Goal: Task Accomplishment & Management: Manage account settings

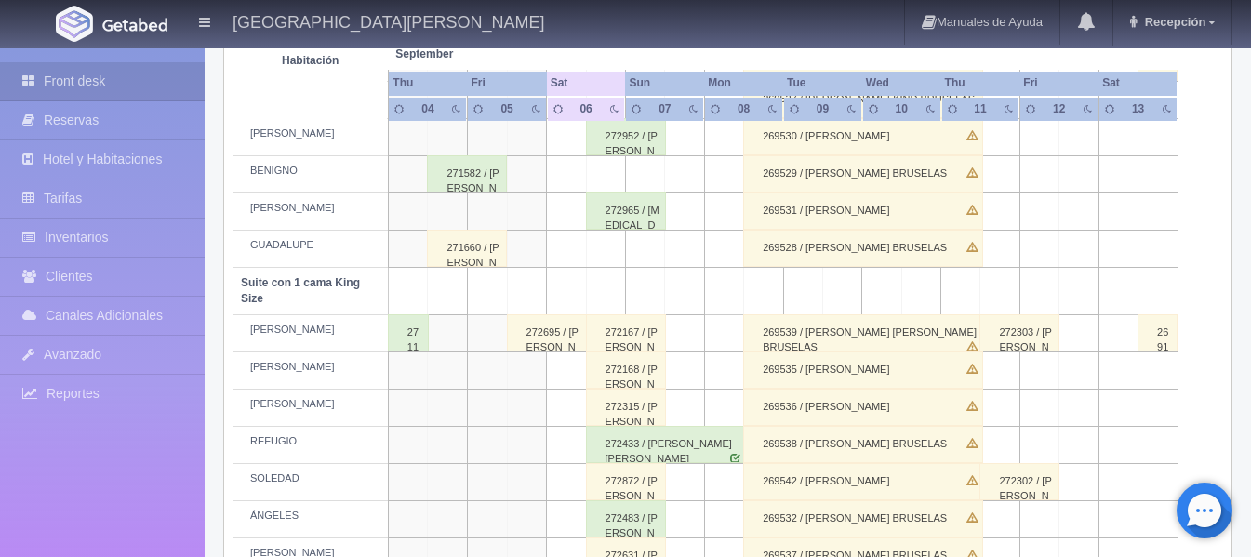
scroll to position [837, 0]
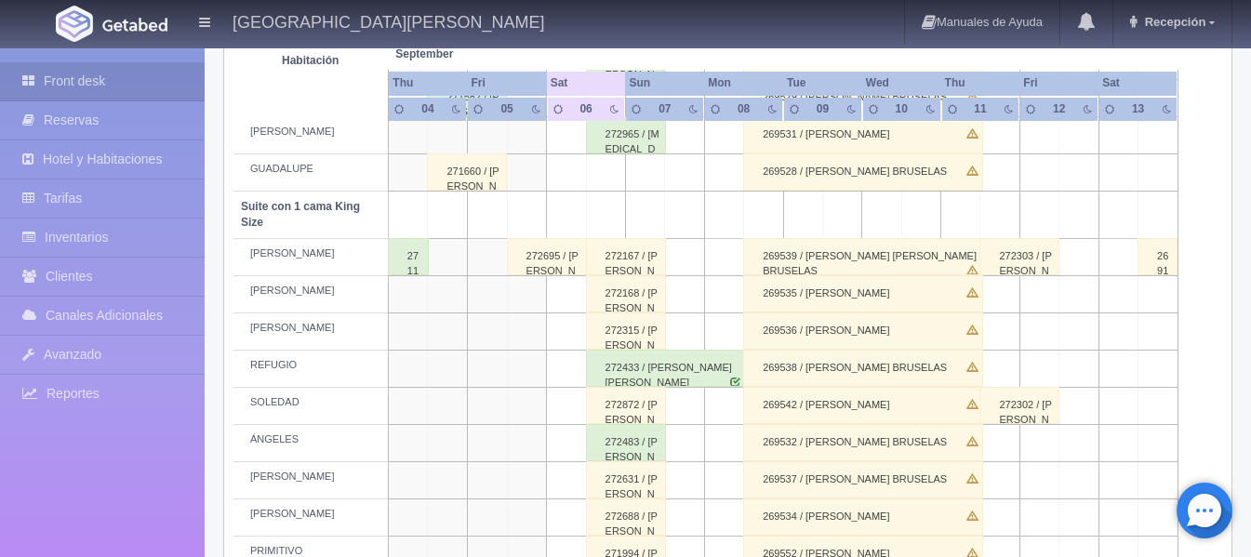
click at [608, 329] on div "272315 / [PERSON_NAME]" at bounding box center [626, 331] width 80 height 37
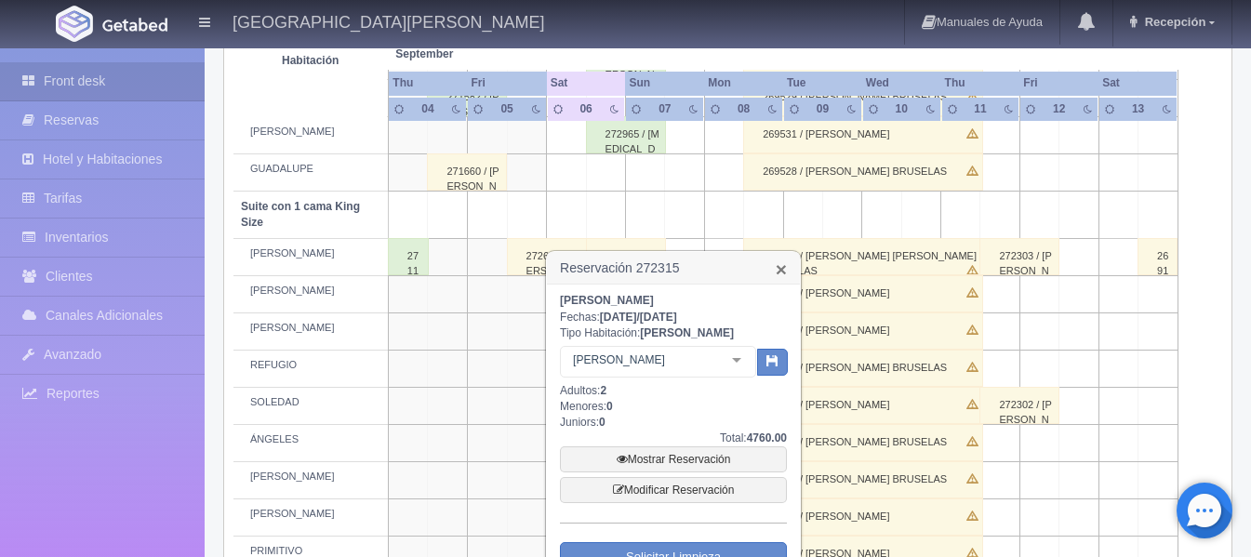
click at [779, 274] on link "×" at bounding box center [781, 270] width 11 height 20
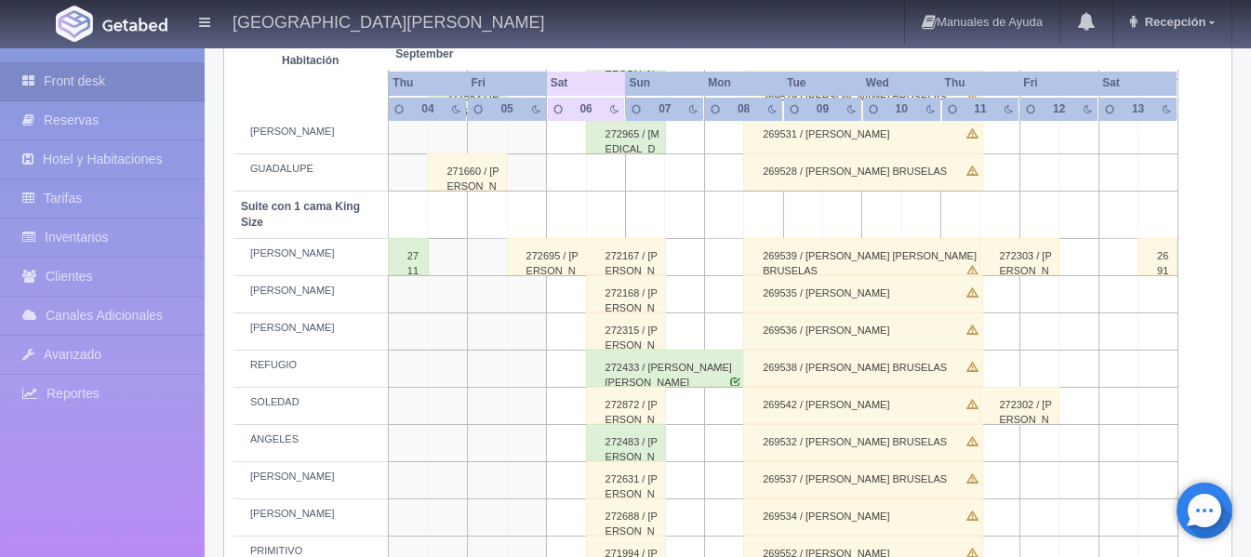
click at [617, 368] on div "272433 / [PERSON_NAME] [PERSON_NAME]" at bounding box center [666, 368] width 160 height 37
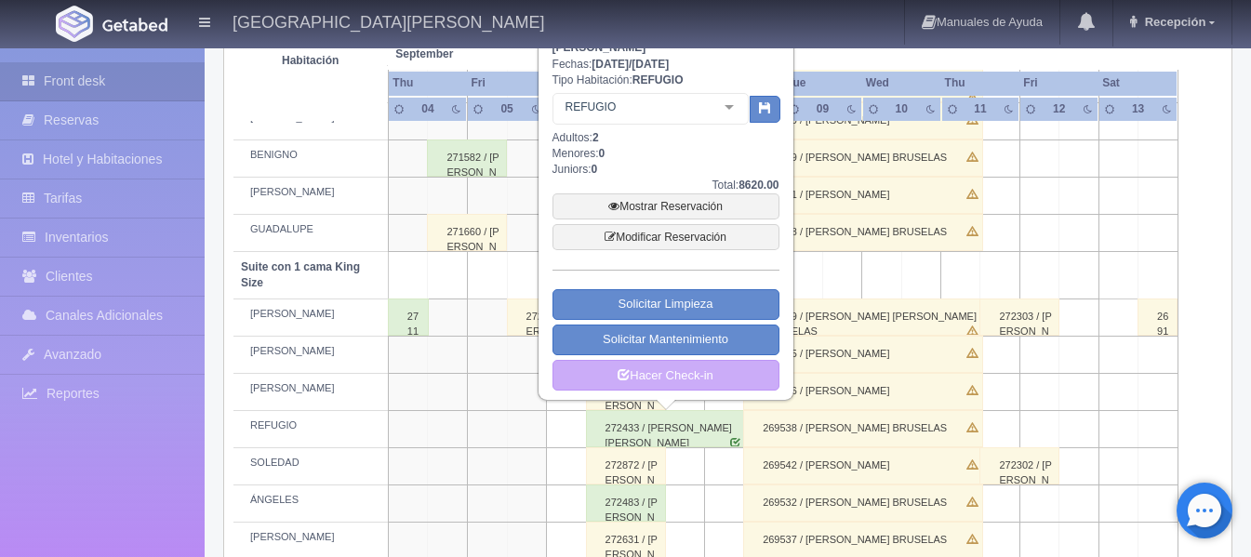
scroll to position [744, 0]
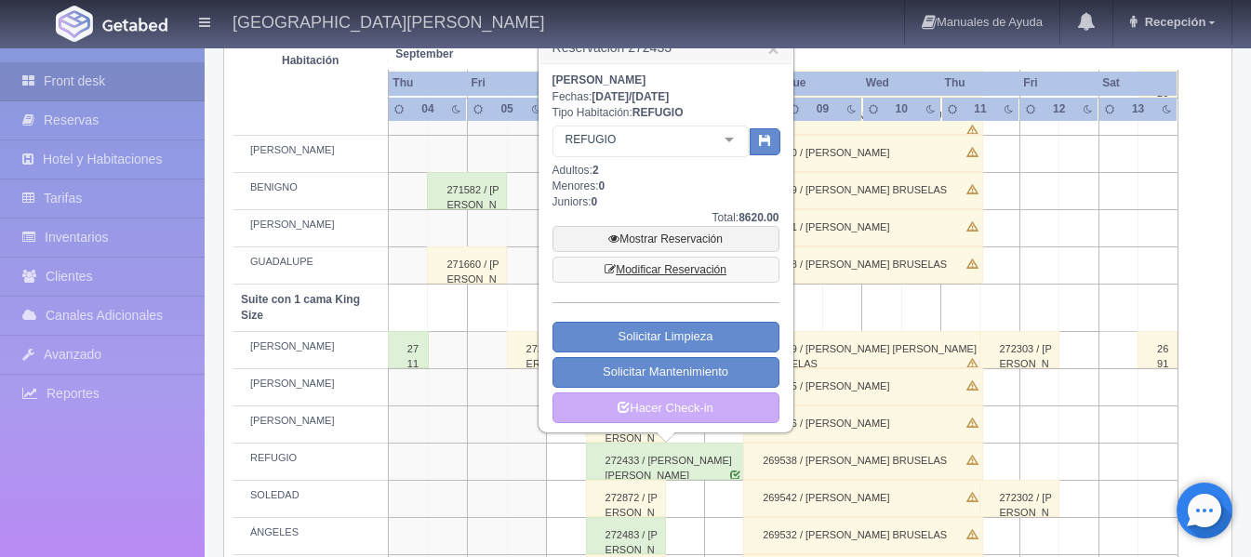
click at [665, 261] on link "Modificar Reservación" at bounding box center [666, 270] width 227 height 26
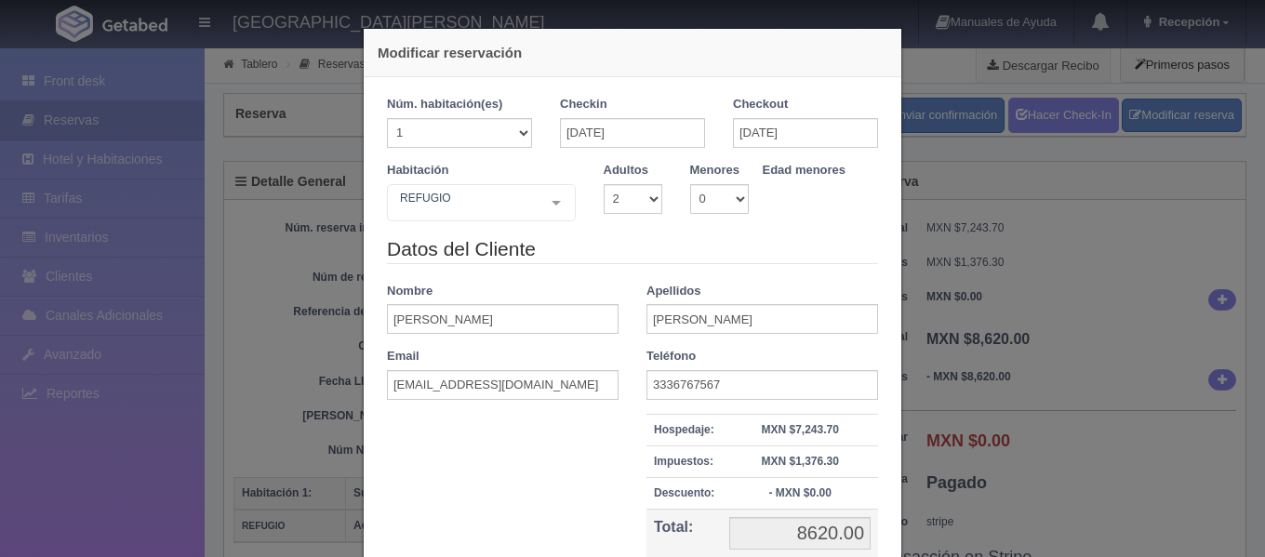
select select "2"
click at [552, 202] on div "REFUGIO Suite con 2 camas matrimoniales-No apta para menores Suite con 2 camas …" at bounding box center [481, 202] width 189 height 37
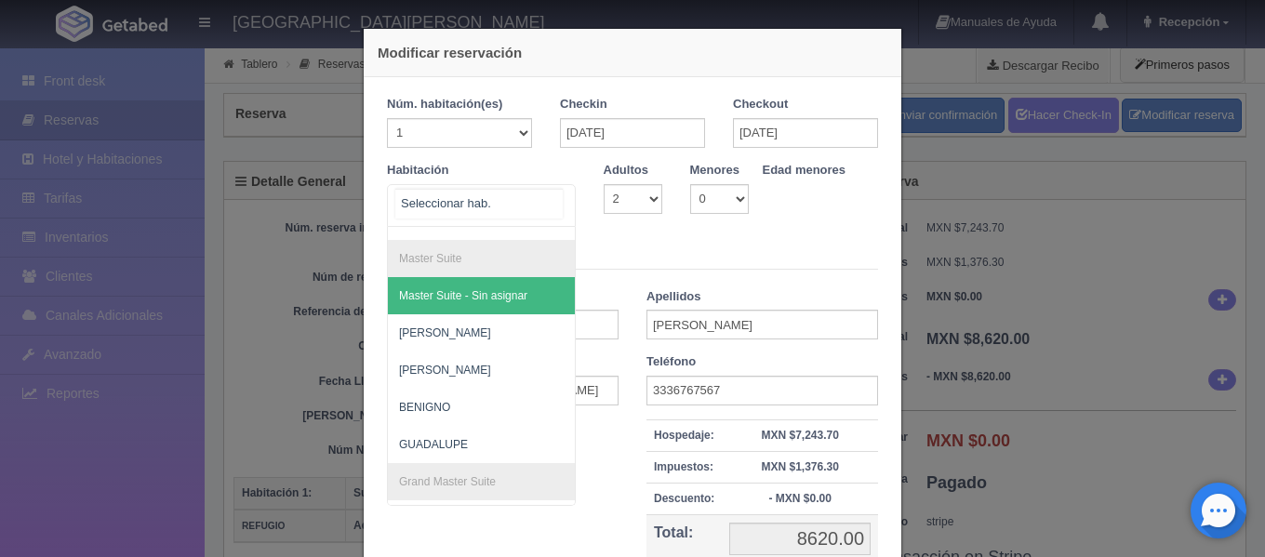
scroll to position [279, 0]
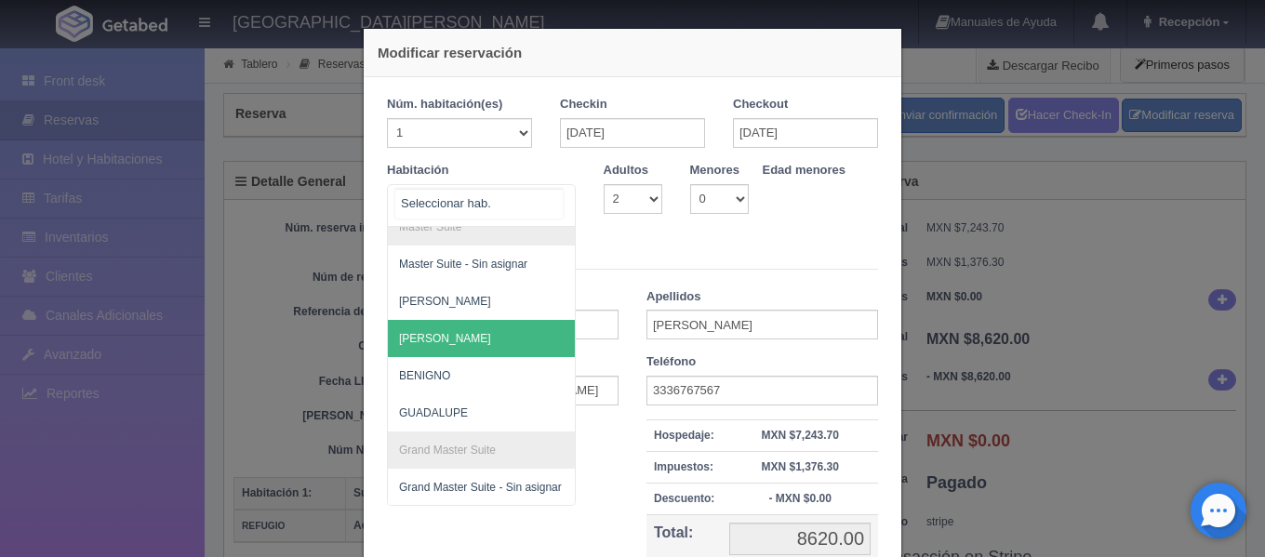
click at [504, 340] on span "[PERSON_NAME]" at bounding box center [571, 338] width 367 height 37
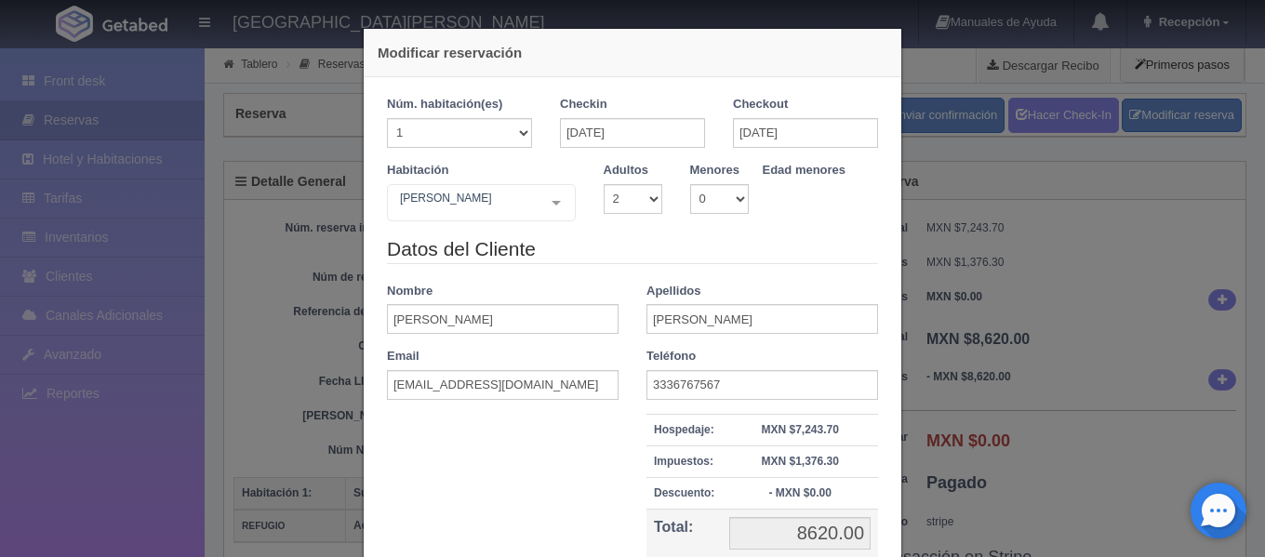
checkbox input "false"
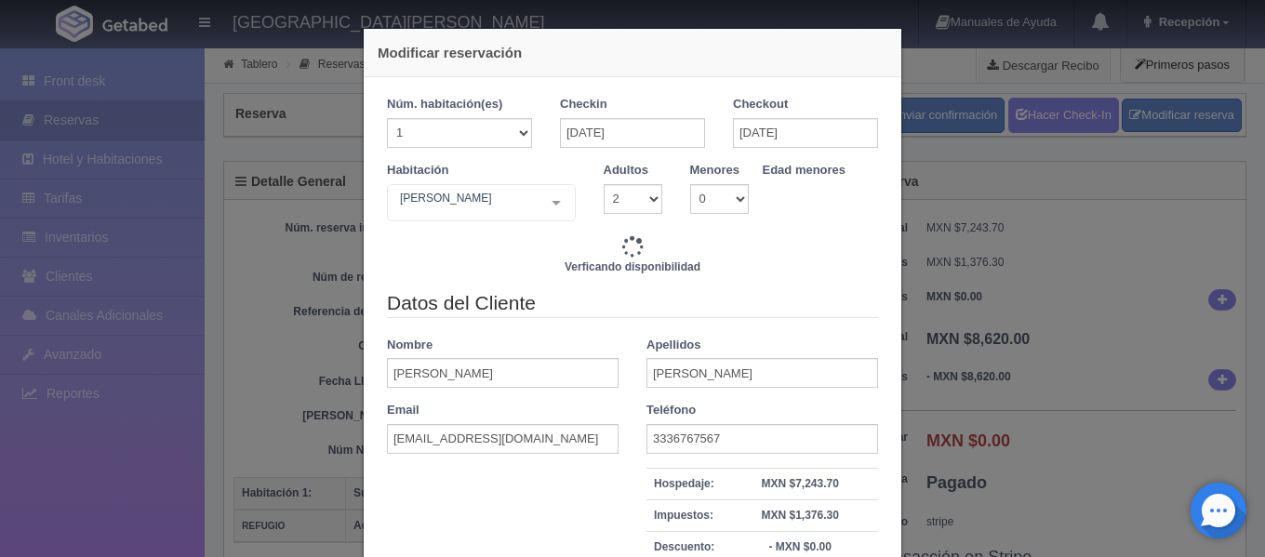
type input "10820.00"
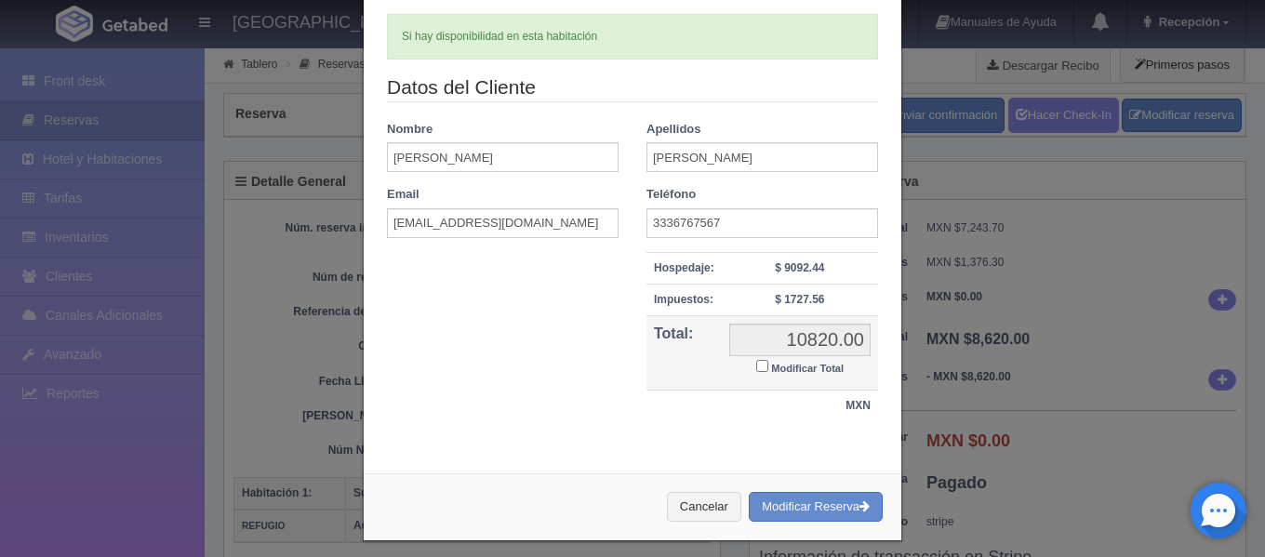
scroll to position [233, 0]
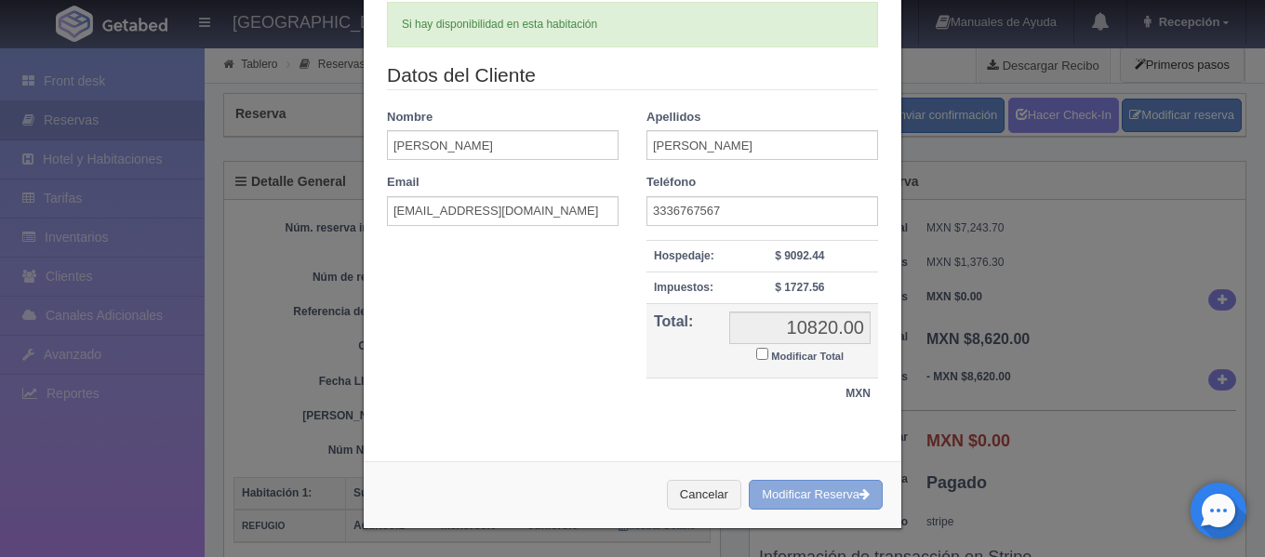
click at [792, 498] on button "Modificar Reserva" at bounding box center [816, 495] width 134 height 31
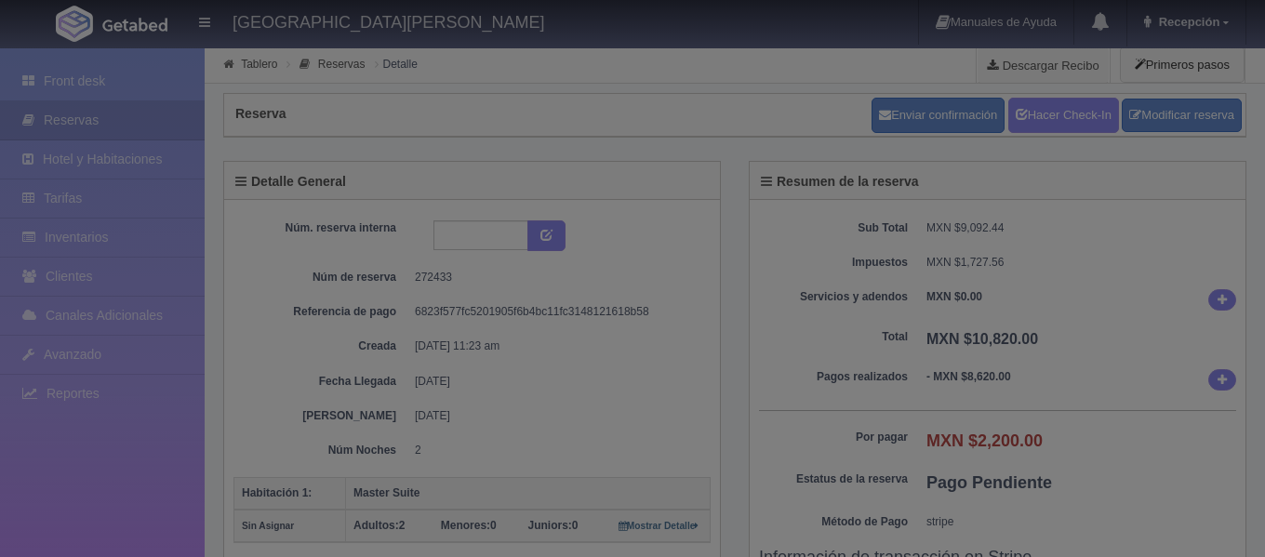
select select "2"
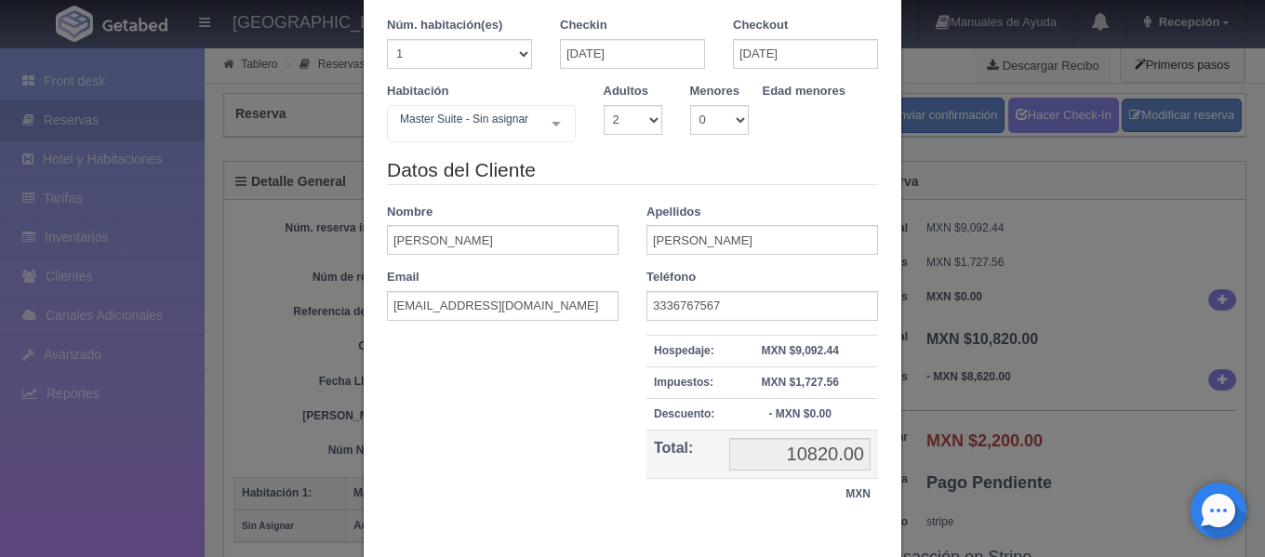
scroll to position [180, 0]
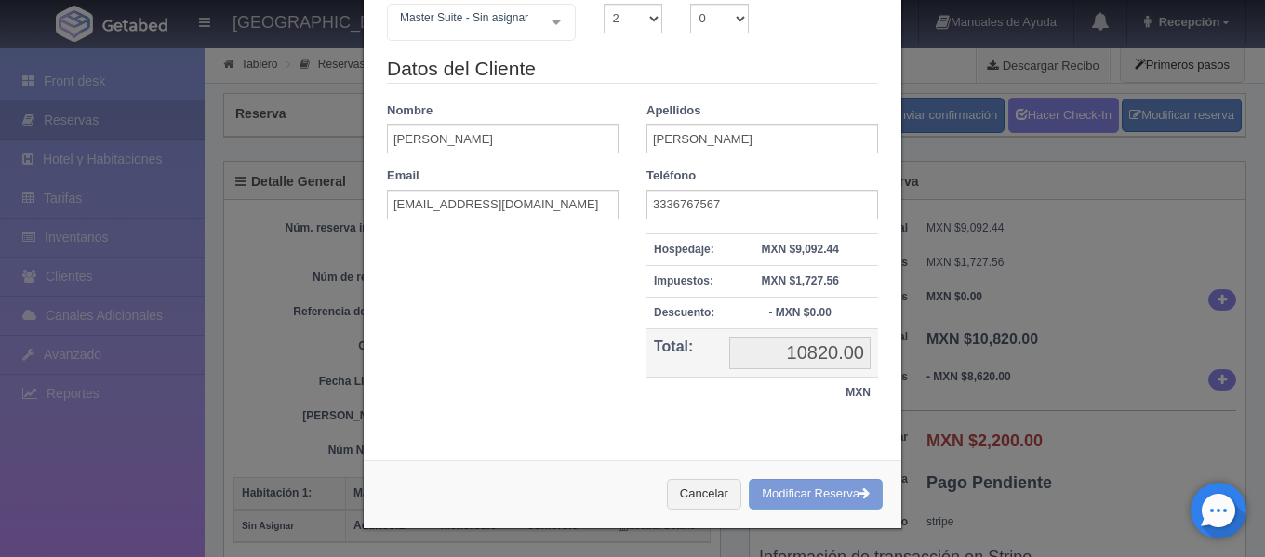
click at [810, 493] on div "Cancelar Modificar Reserva" at bounding box center [633, 494] width 538 height 68
click at [806, 493] on div "Cancelar Modificar Reserva" at bounding box center [633, 494] width 538 height 68
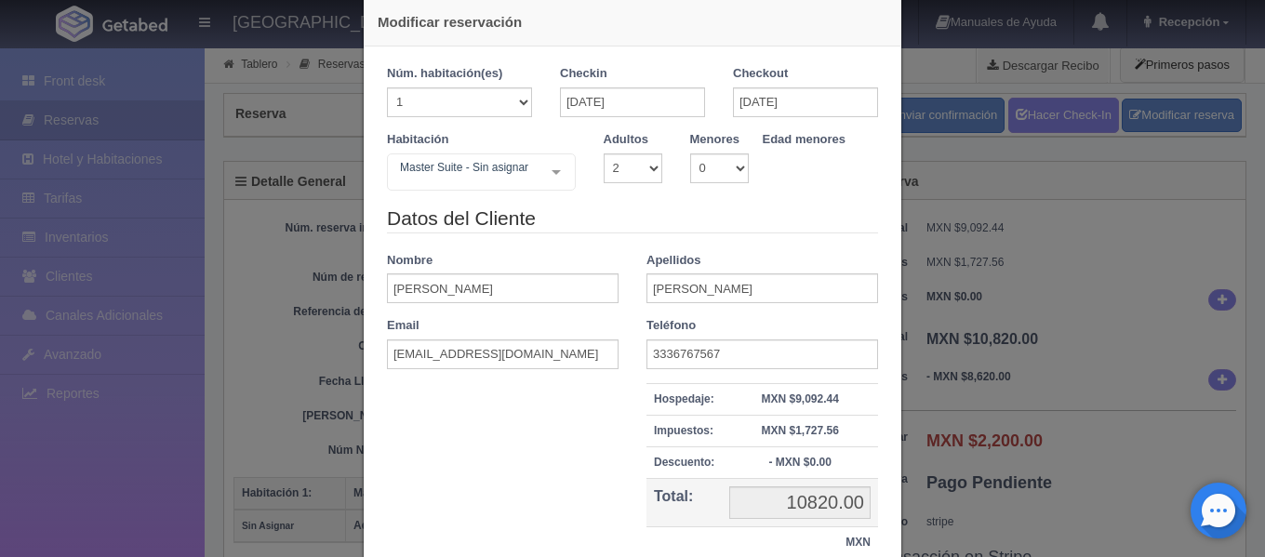
scroll to position [0, 0]
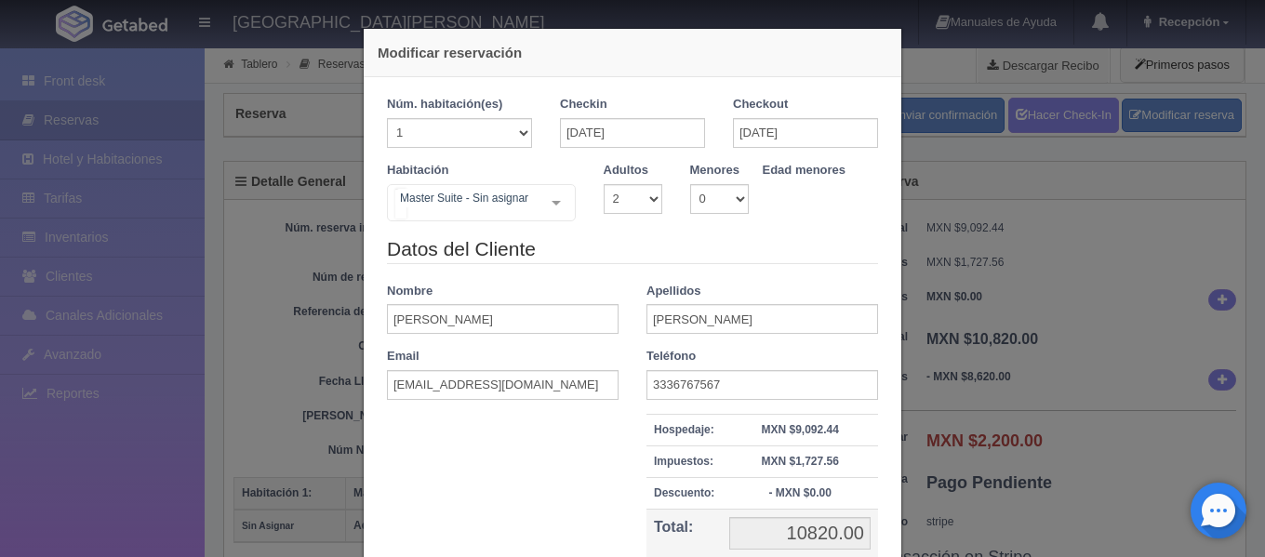
click at [553, 206] on div "Master Suite - Sin asignar Suite con 2 camas matrimoniales-No apta para menores…" at bounding box center [481, 202] width 189 height 37
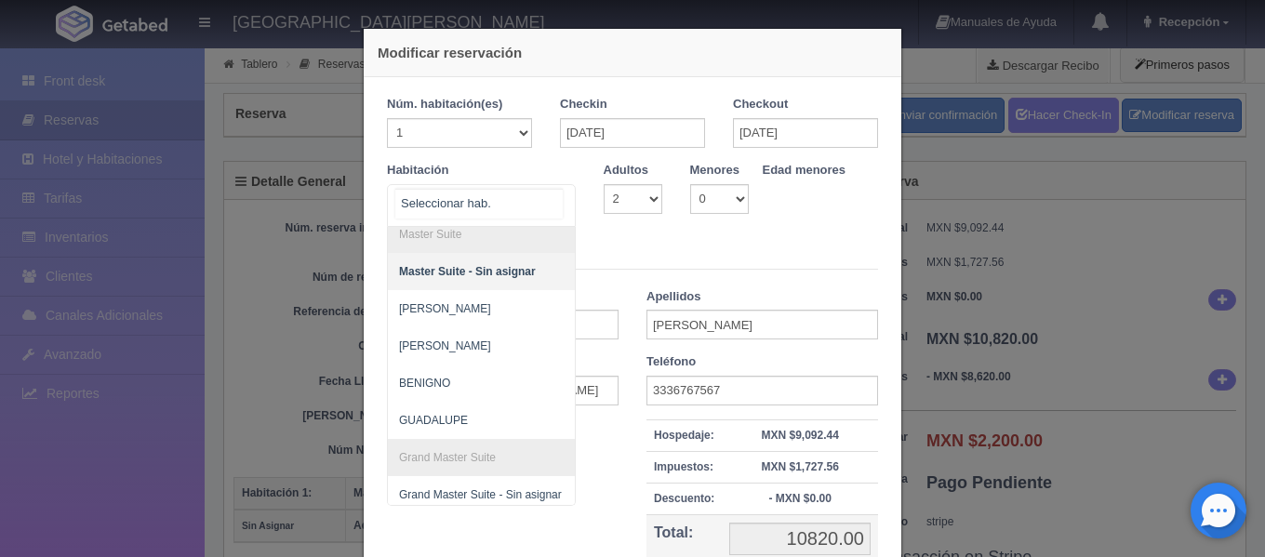
scroll to position [279, 0]
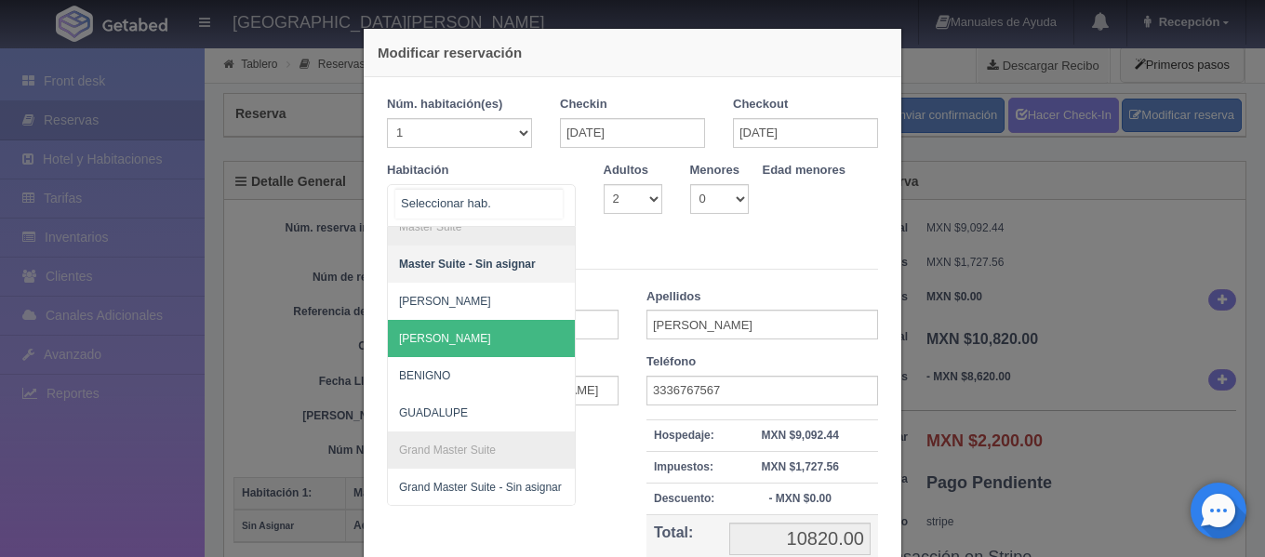
click at [484, 340] on span "[PERSON_NAME]" at bounding box center [571, 338] width 367 height 37
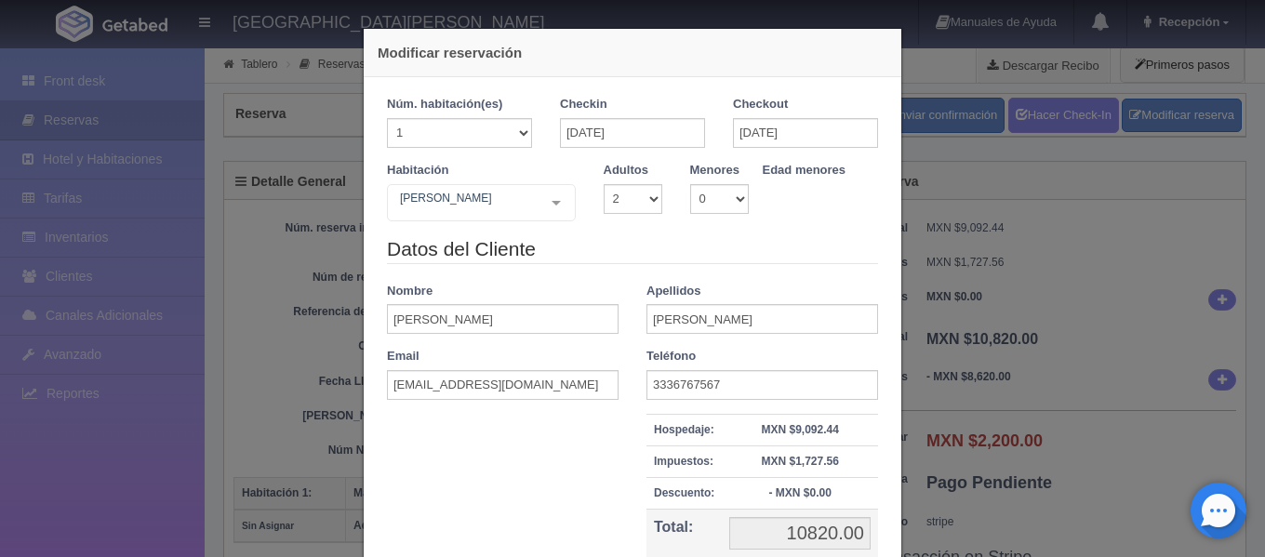
checkbox input "false"
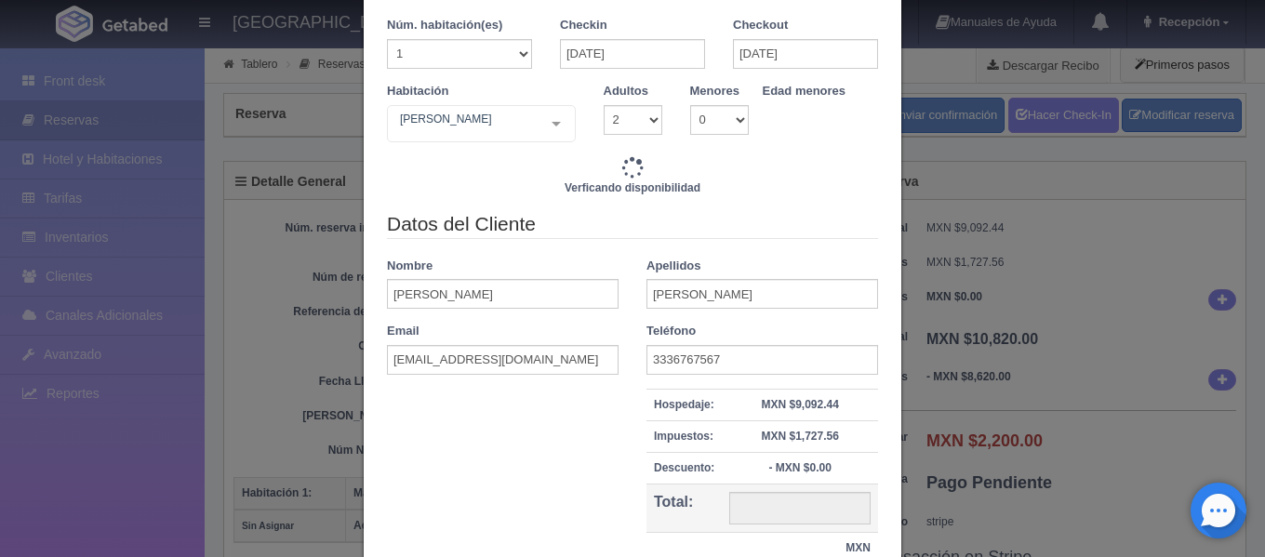
type input "10820.00"
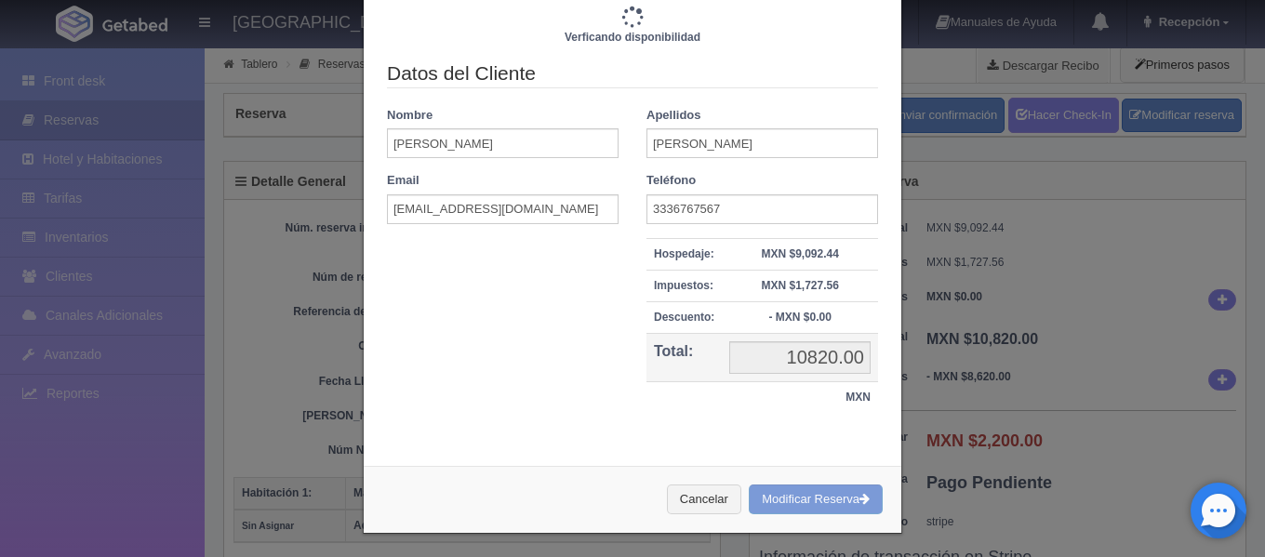
scroll to position [233, 0]
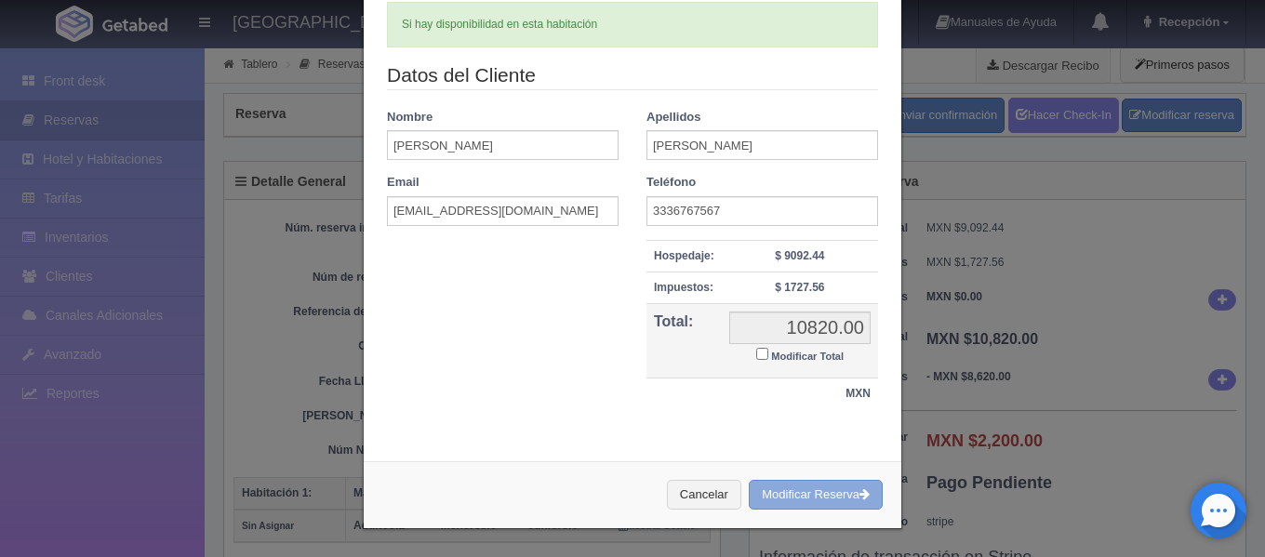
click at [799, 490] on button "Modificar Reserva" at bounding box center [816, 495] width 134 height 31
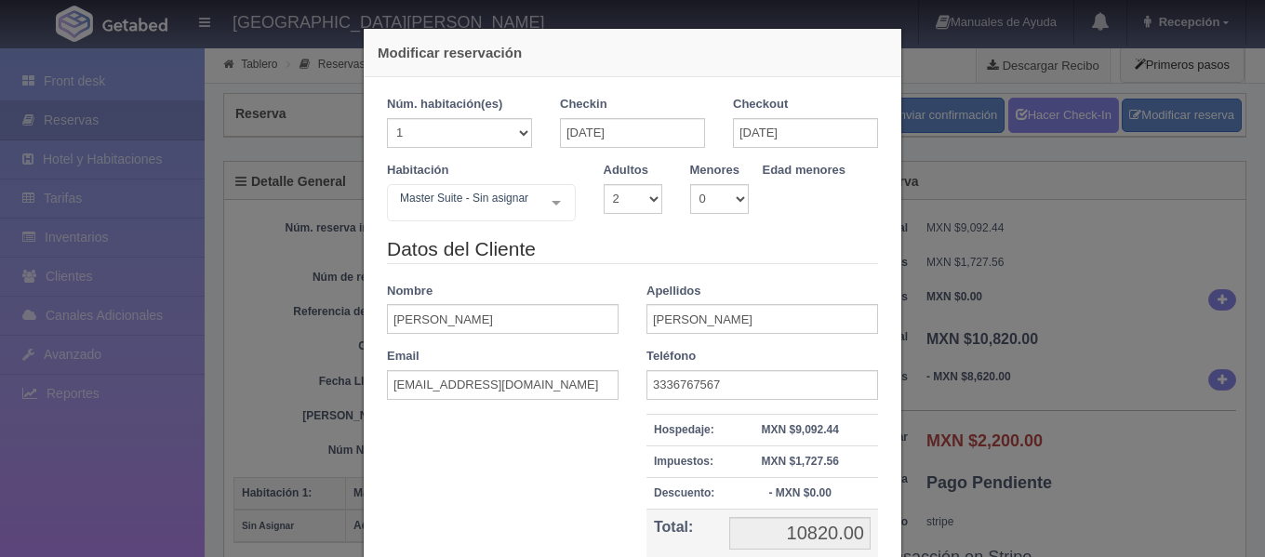
select select "2"
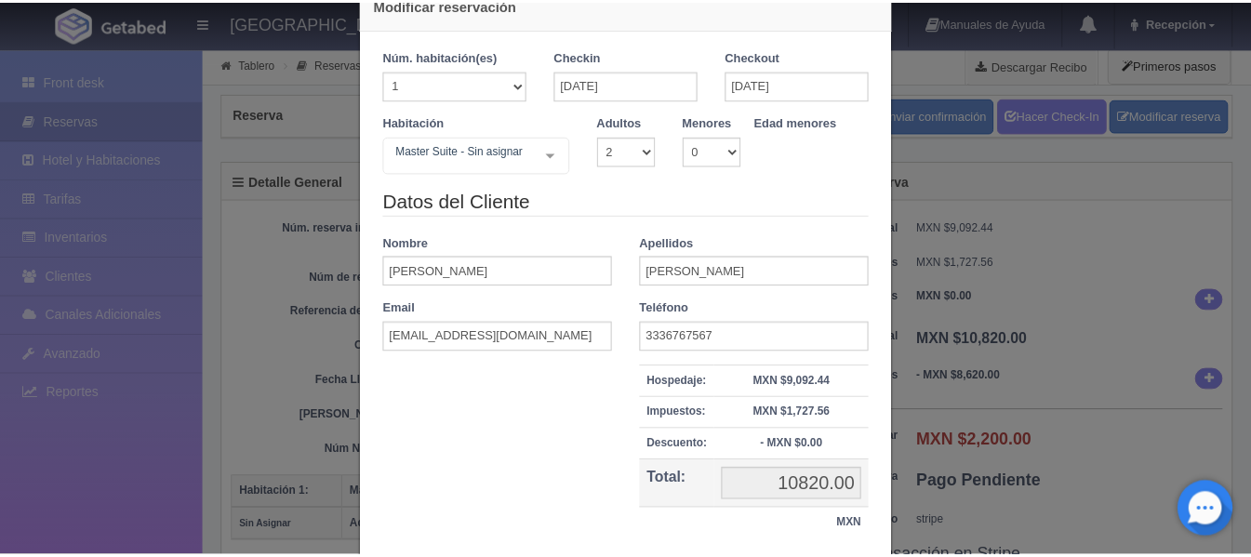
scroll to position [93, 0]
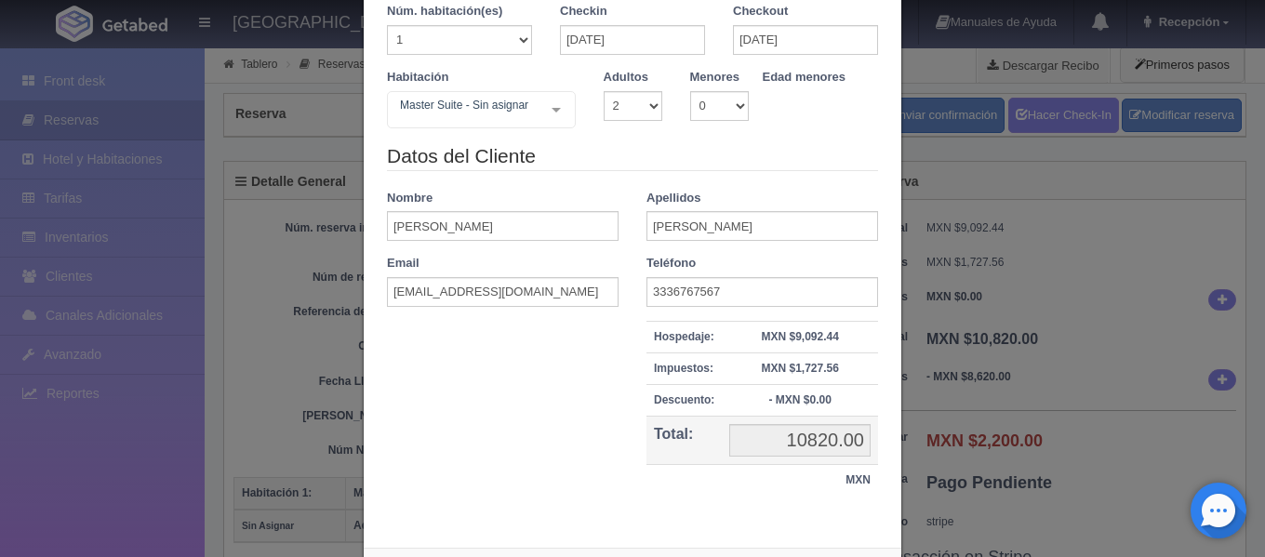
click at [1059, 235] on div "Modificar reservación Núm. habitación(es) 1 2 3 4 5 6 7 8 9 10 11 12 13 14 15 1…" at bounding box center [632, 278] width 1265 height 557
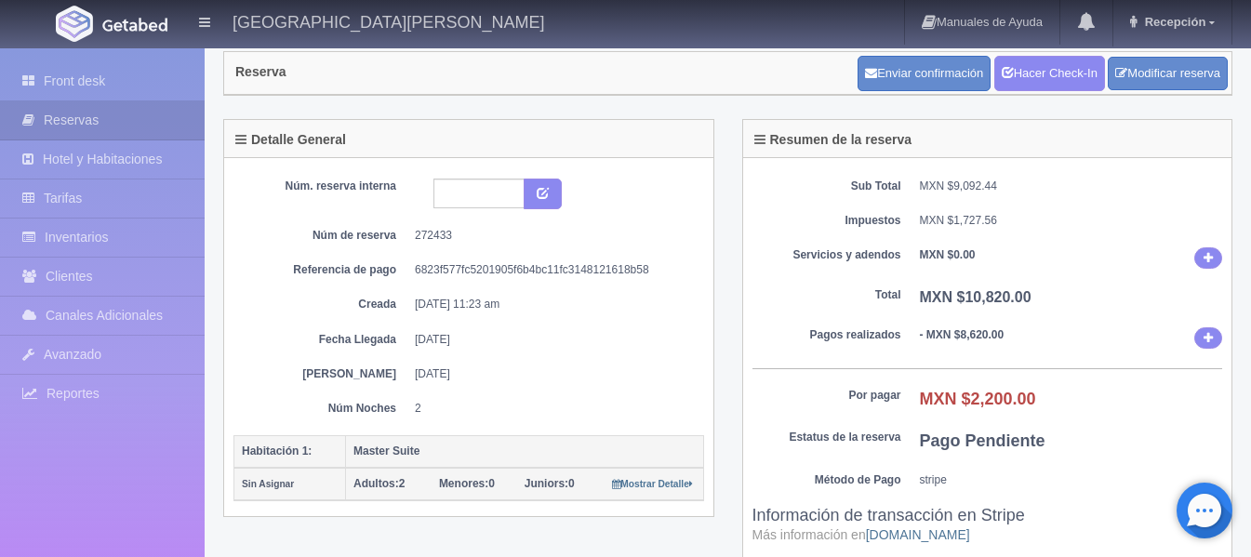
scroll to position [0, 0]
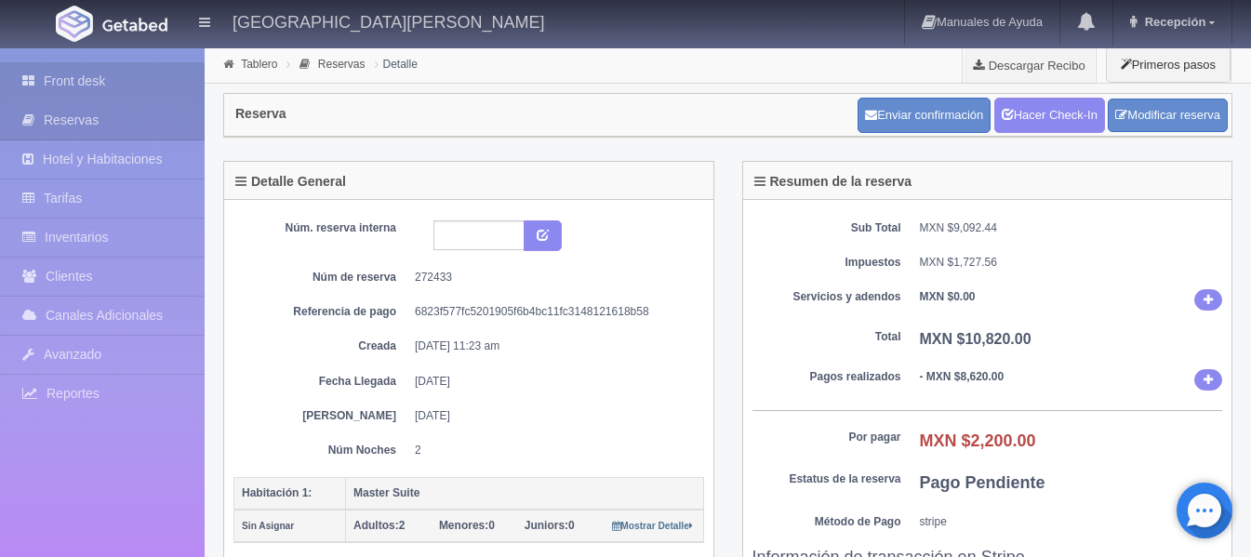
click at [107, 89] on link "Front desk" at bounding box center [102, 81] width 205 height 38
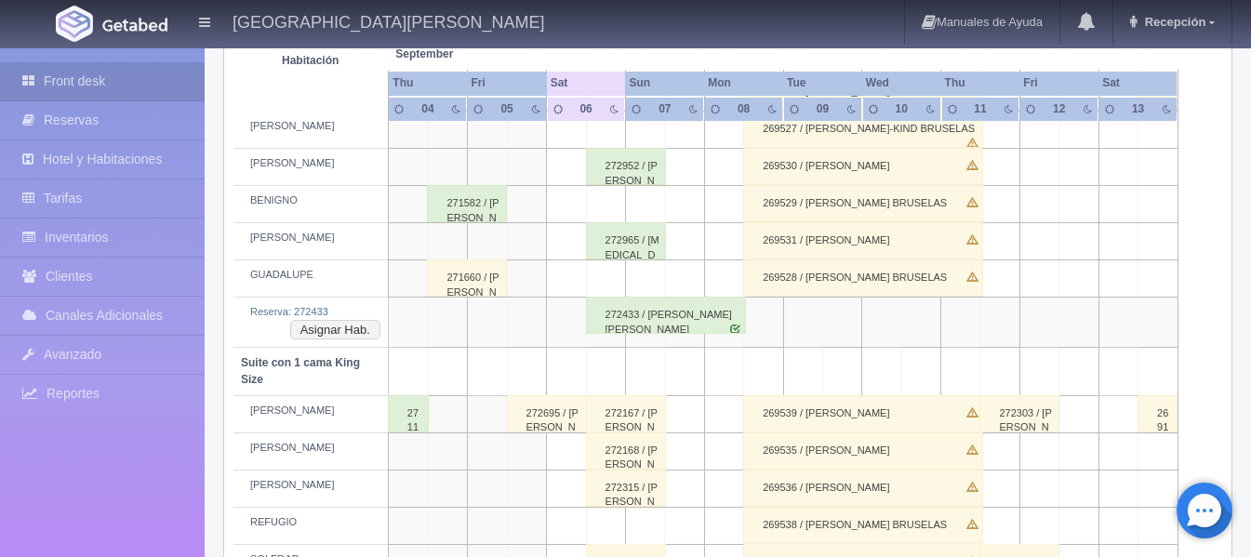
scroll to position [744, 0]
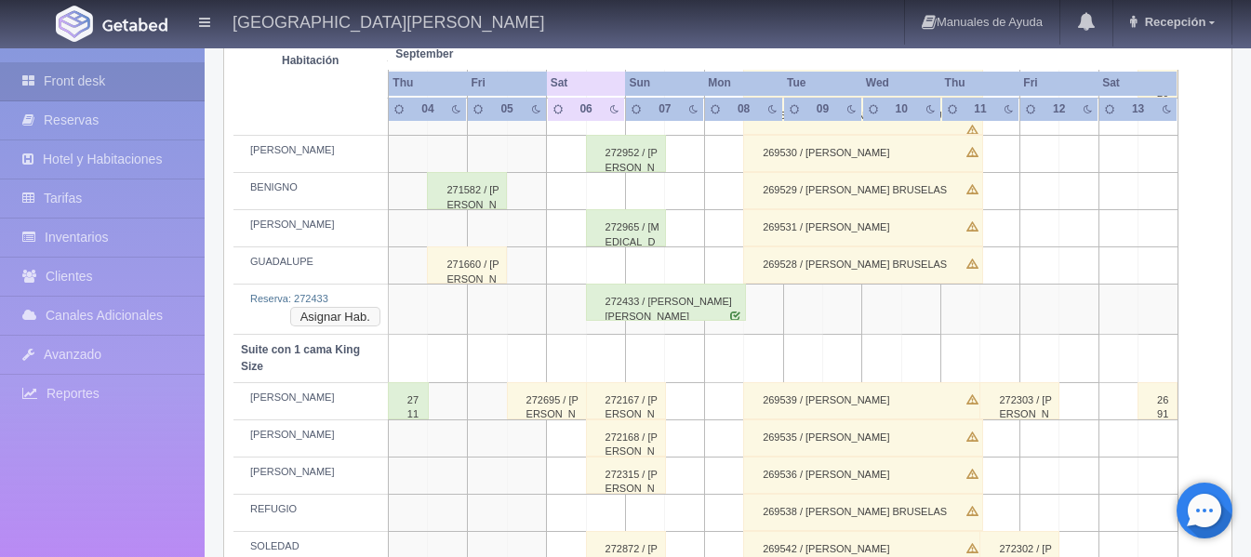
click at [360, 313] on button "Asignar Hab." at bounding box center [335, 317] width 90 height 20
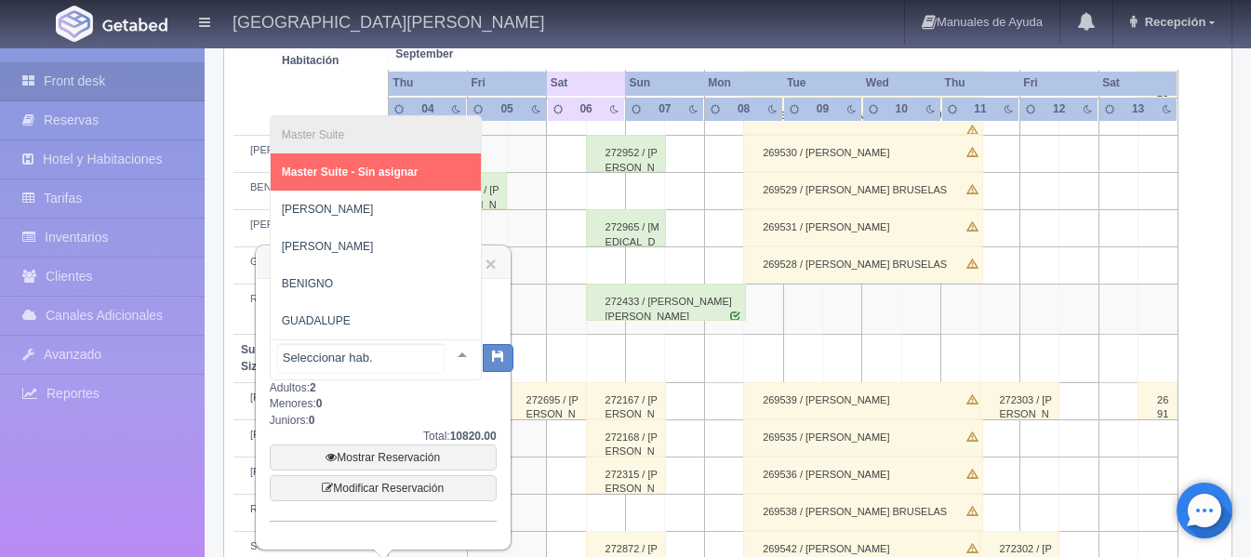
click at [446, 347] on div "Master Suite Master Suite - Sin asignar LAURA PABLO BENIGNO GUADALUPE No elemen…" at bounding box center [376, 360] width 212 height 41
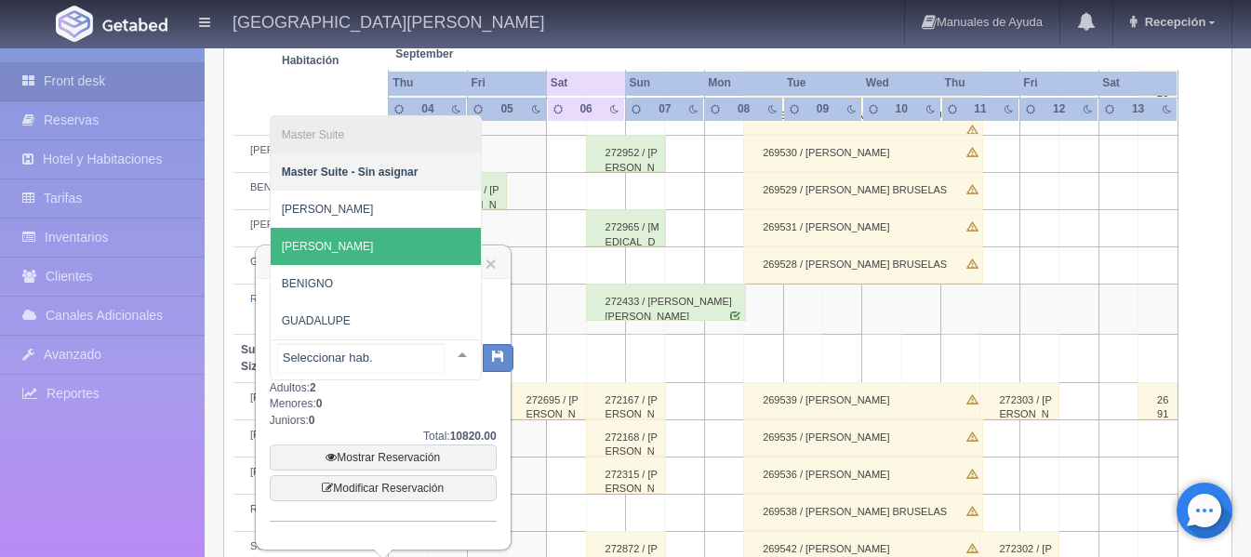
click at [400, 252] on span "[PERSON_NAME]" at bounding box center [376, 246] width 210 height 37
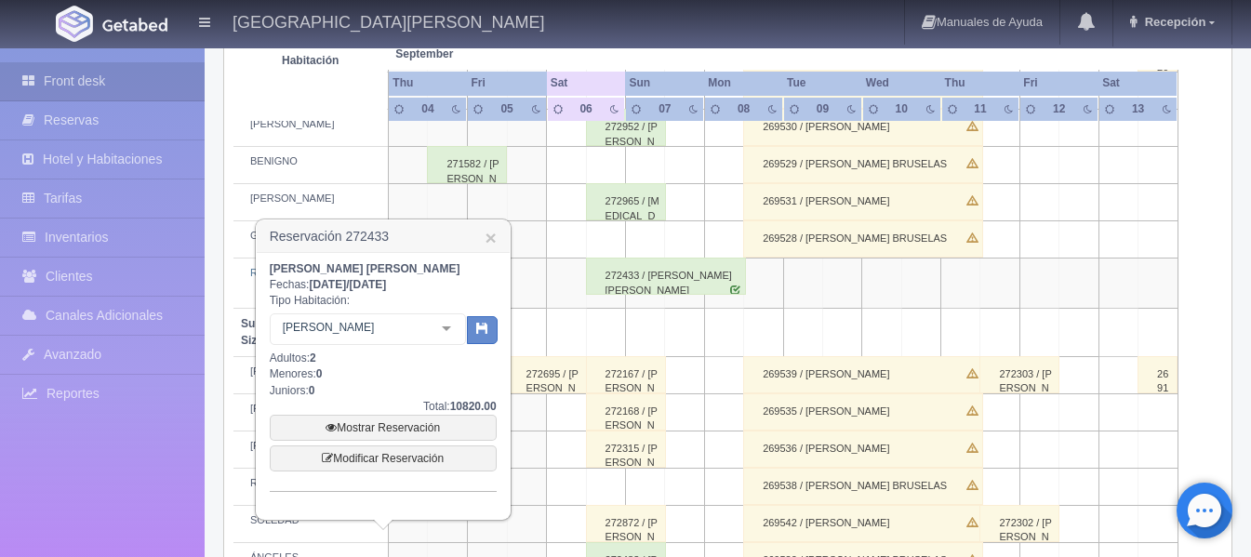
scroll to position [930, 0]
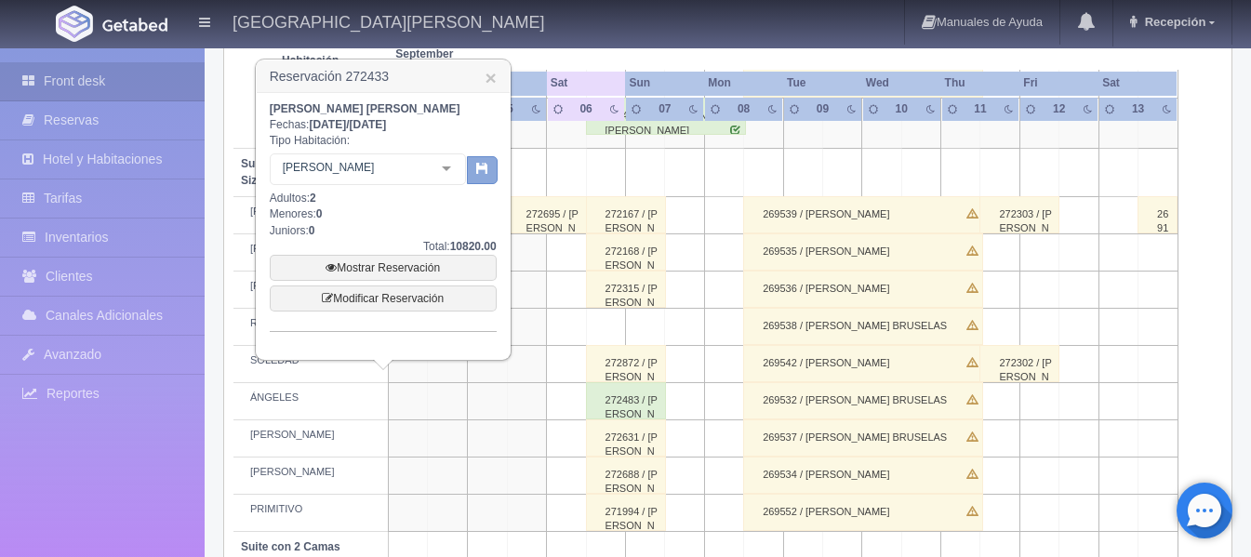
click at [477, 160] on button "button" at bounding box center [482, 170] width 31 height 28
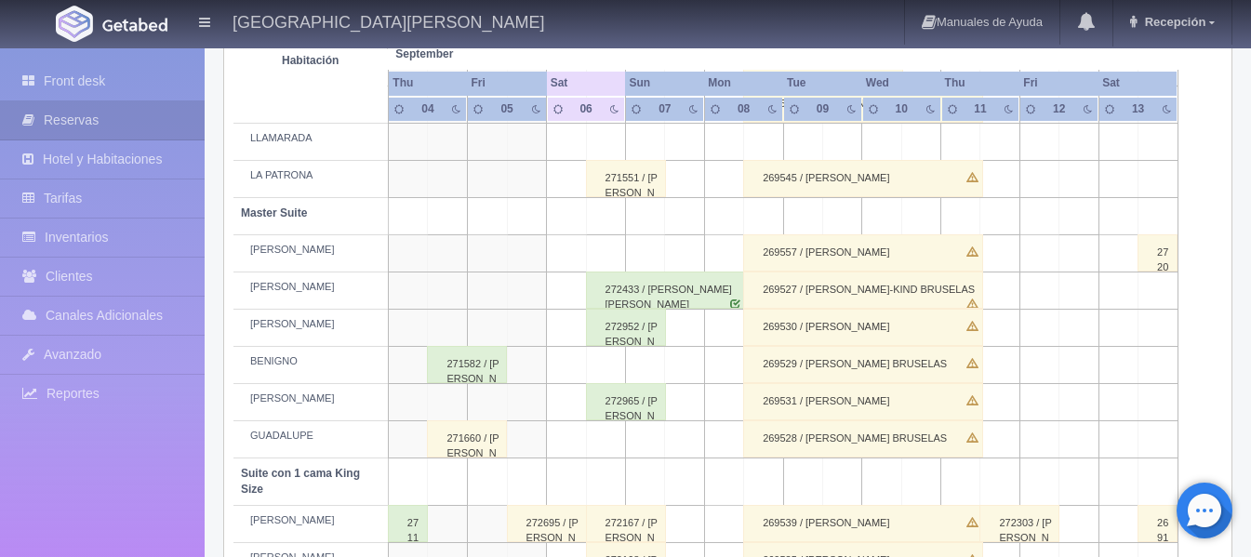
scroll to position [558, 0]
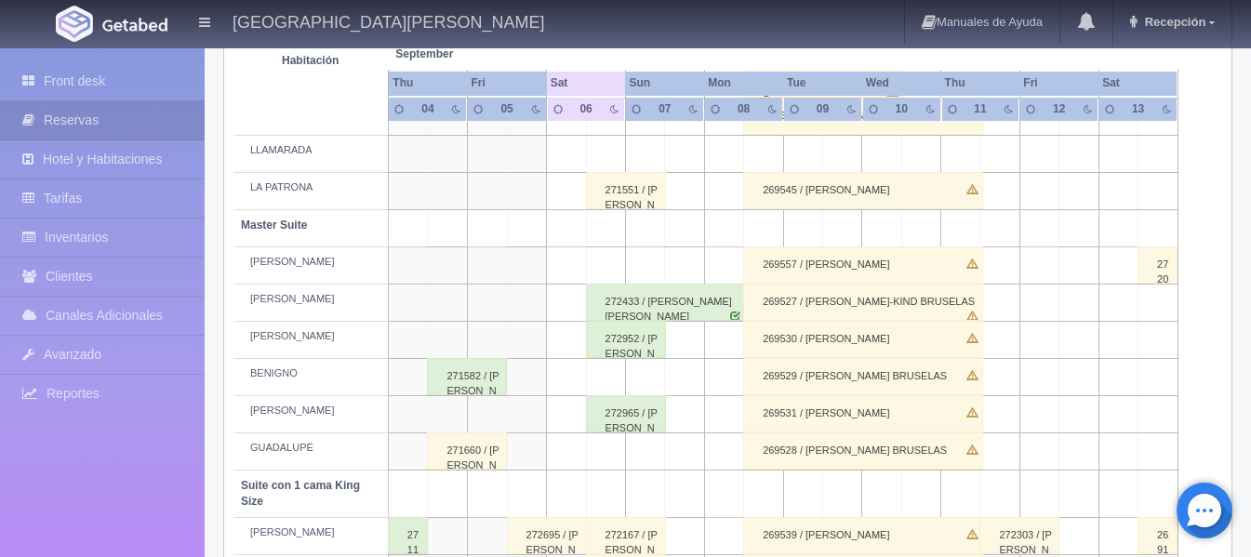
click at [741, 299] on div "272433 / Gabriel Perez Corral" at bounding box center [666, 302] width 160 height 37
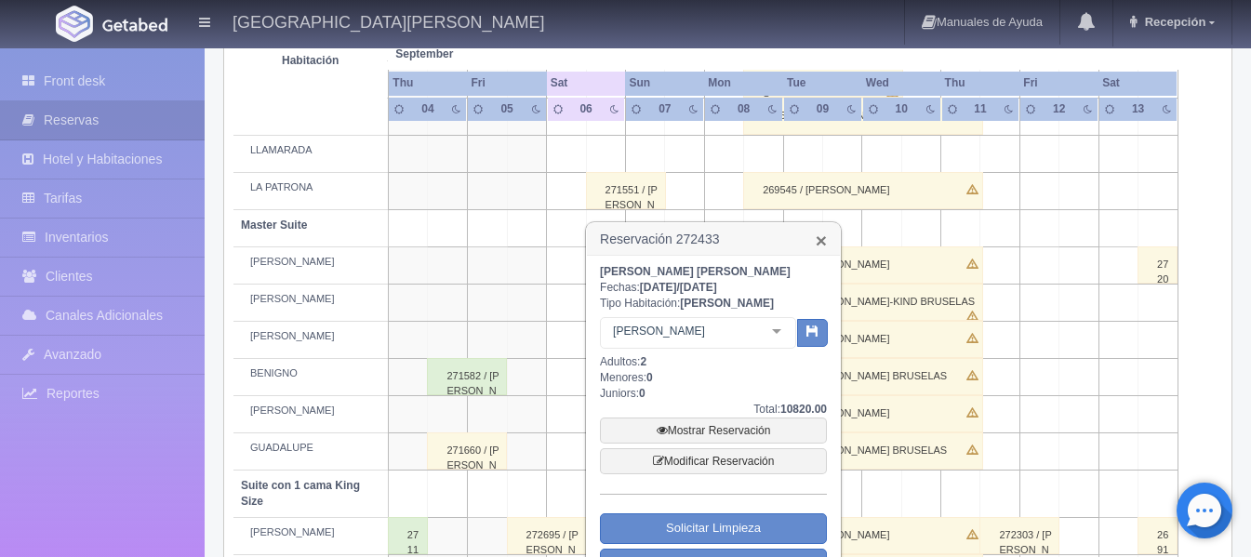
click at [824, 238] on link "×" at bounding box center [821, 241] width 11 height 20
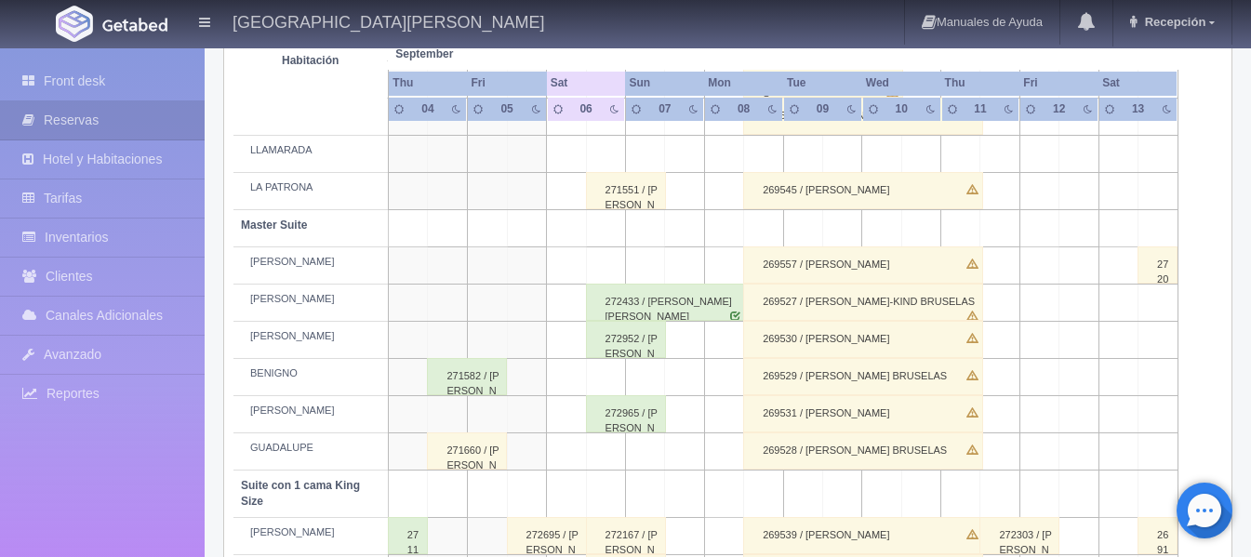
click at [762, 303] on div "269527 / [PERSON_NAME]-KIND BRUSELAS" at bounding box center [863, 302] width 240 height 37
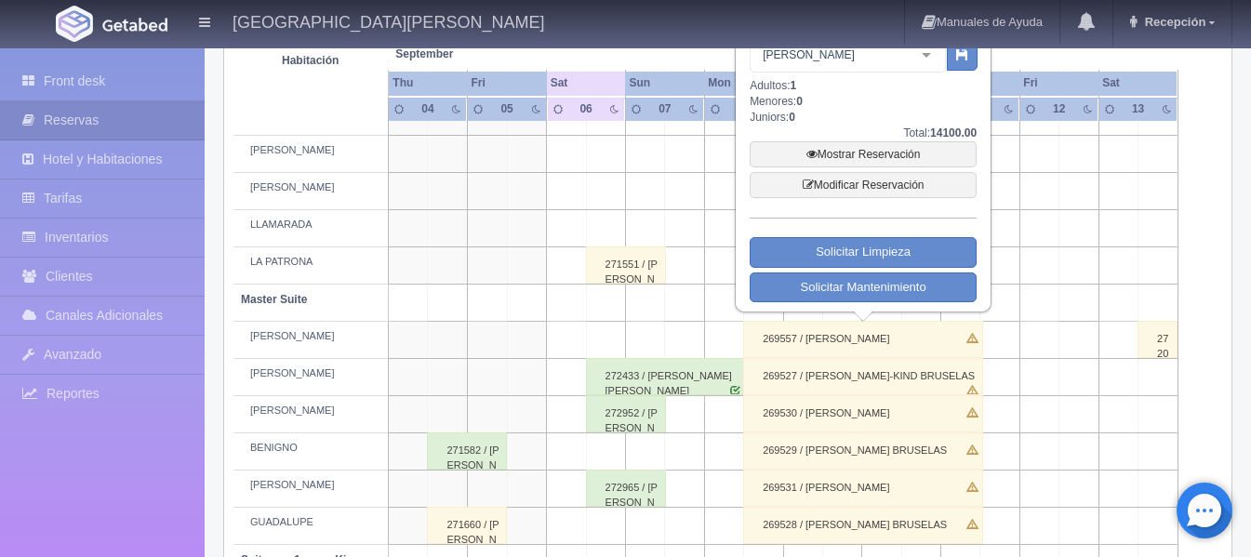
scroll to position [372, 0]
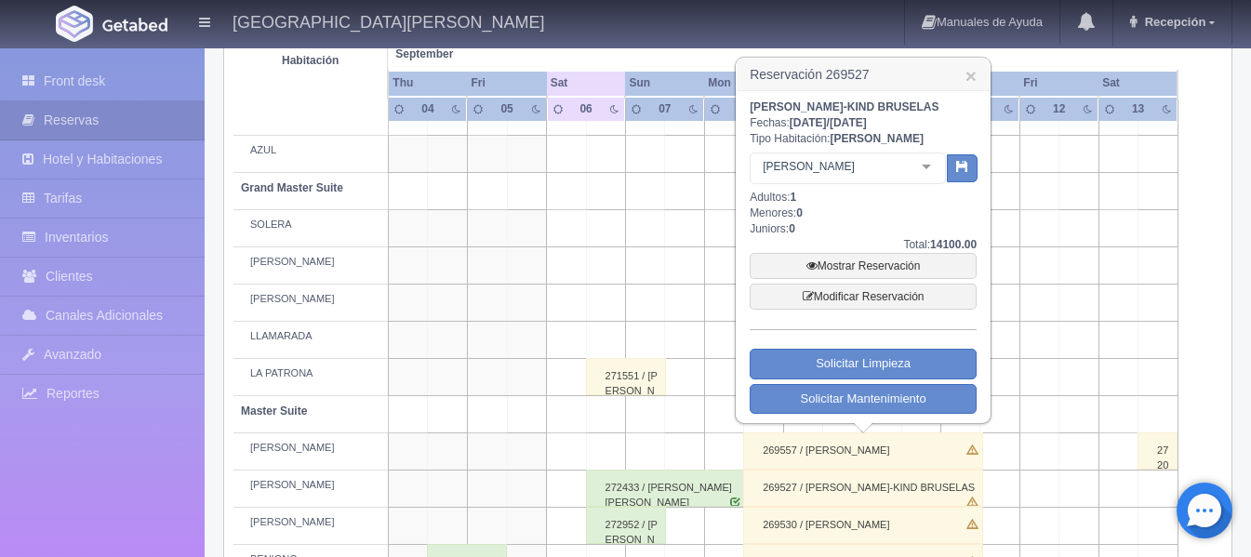
click at [677, 483] on div "272433 / Gabriel Perez Corral" at bounding box center [666, 488] width 160 height 37
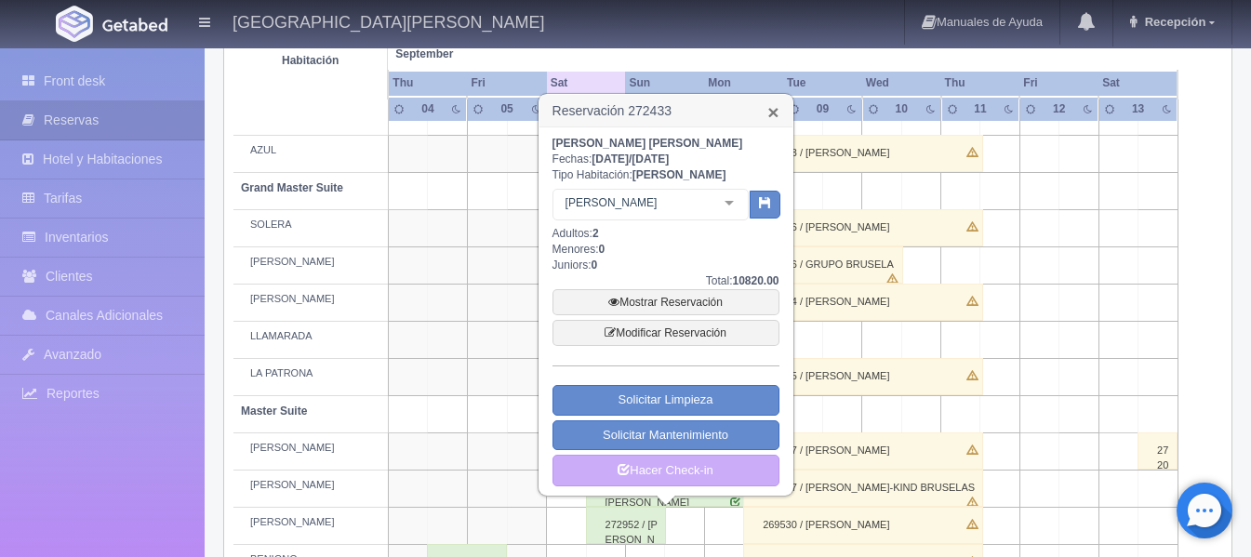
click at [776, 118] on link "×" at bounding box center [772, 112] width 11 height 20
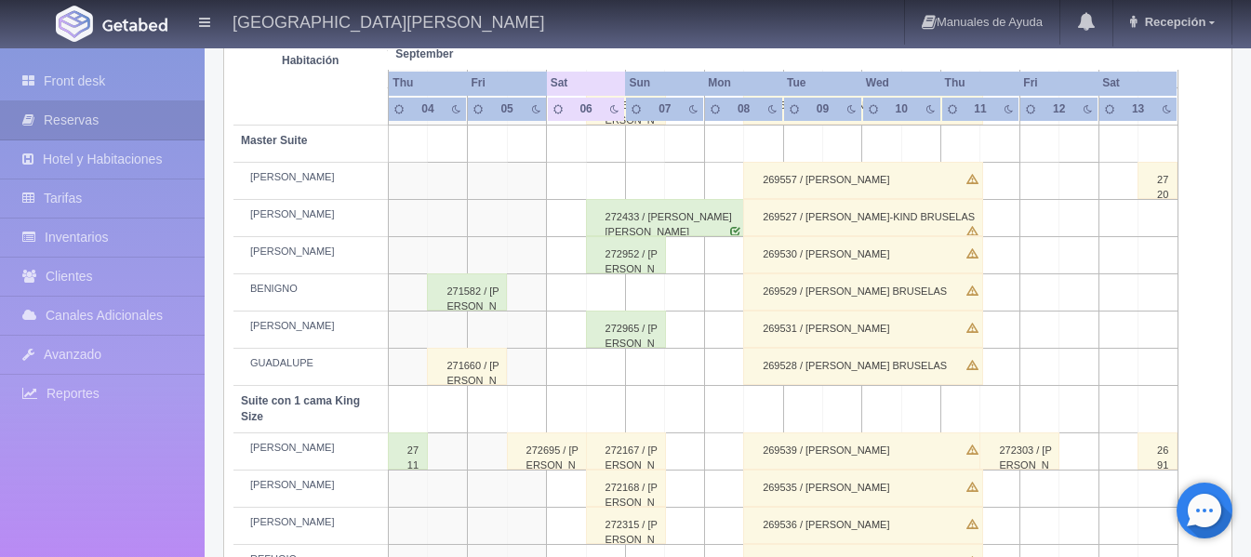
scroll to position [638, 0]
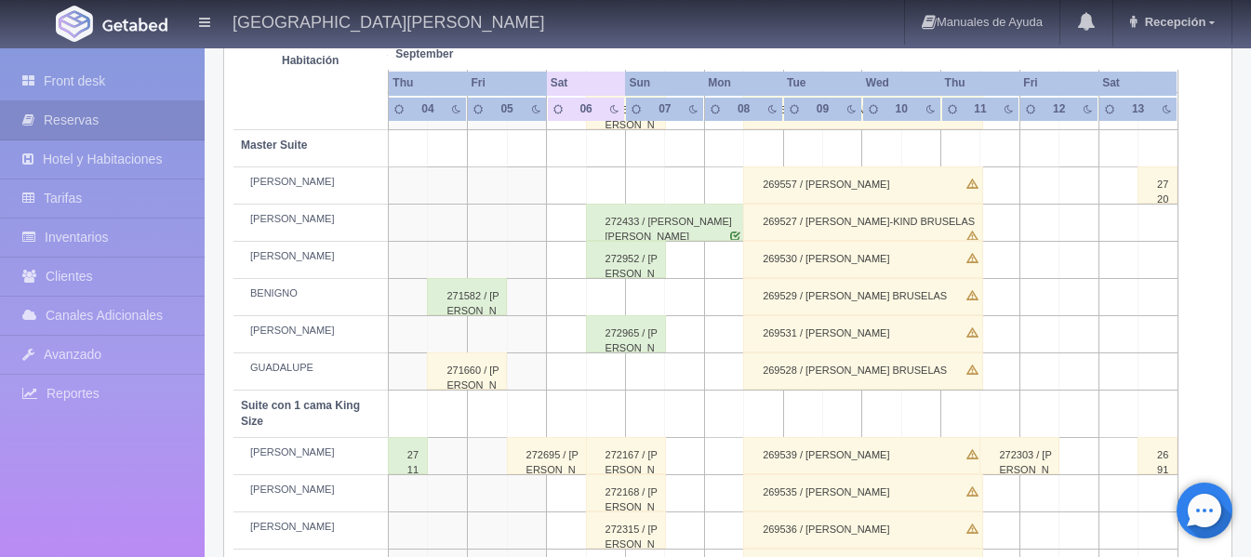
click at [599, 328] on div "272965 / Elisa Ramirez" at bounding box center [626, 333] width 80 height 37
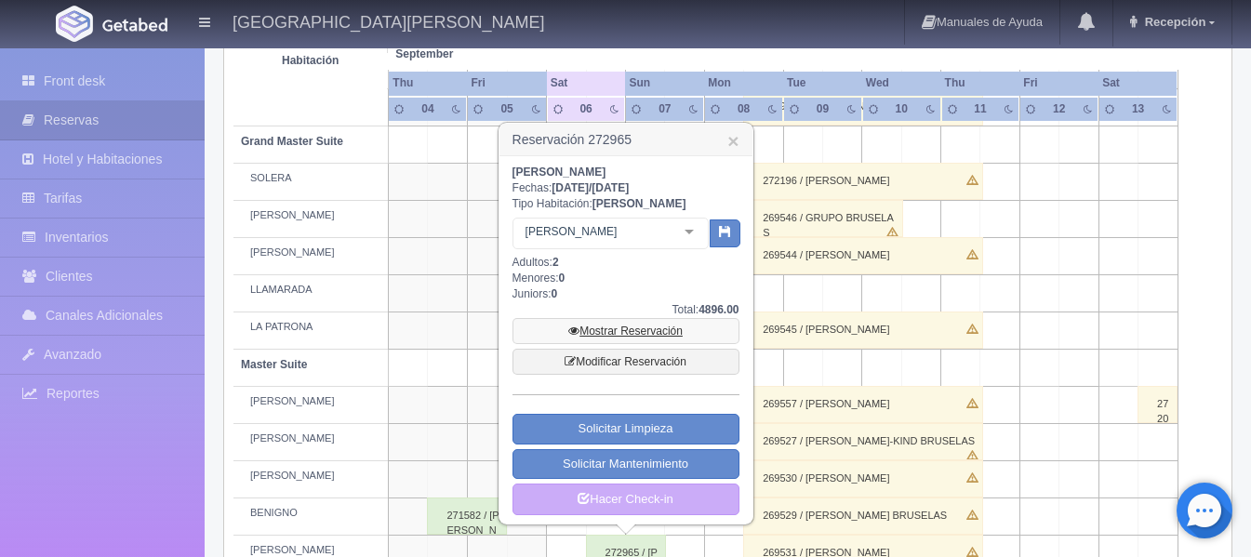
scroll to position [452, 0]
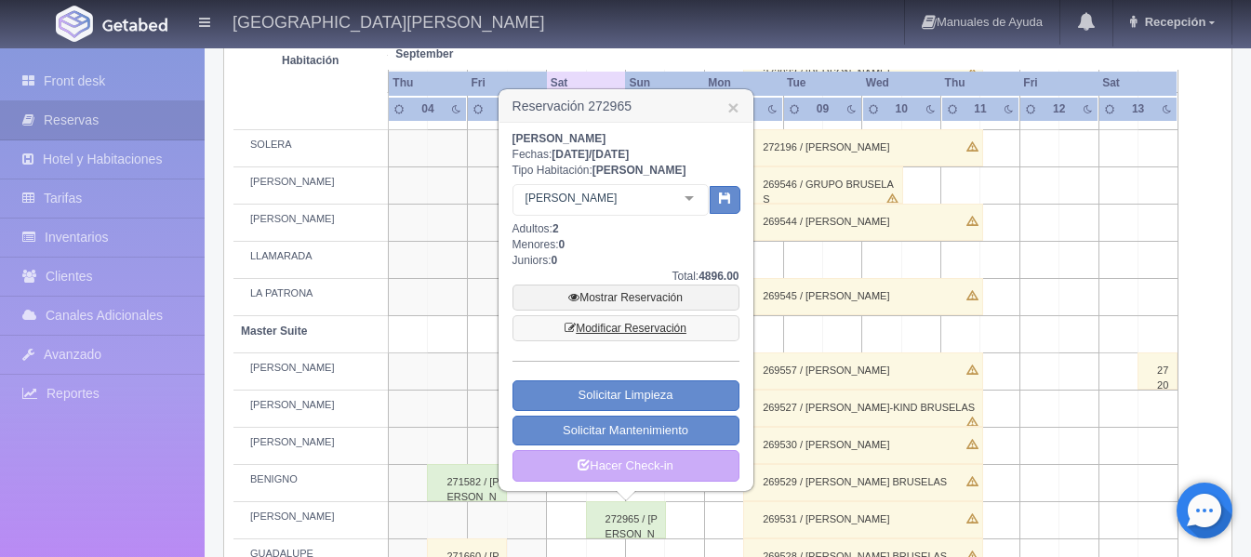
click at [666, 327] on link "Modificar Reservación" at bounding box center [626, 328] width 227 height 26
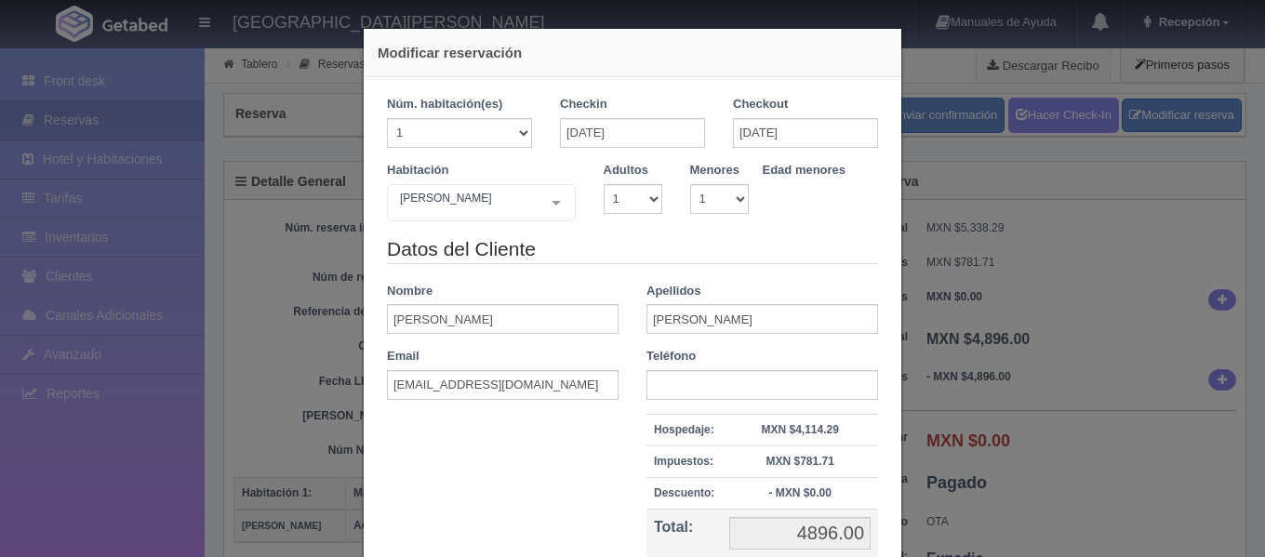
select select "1"
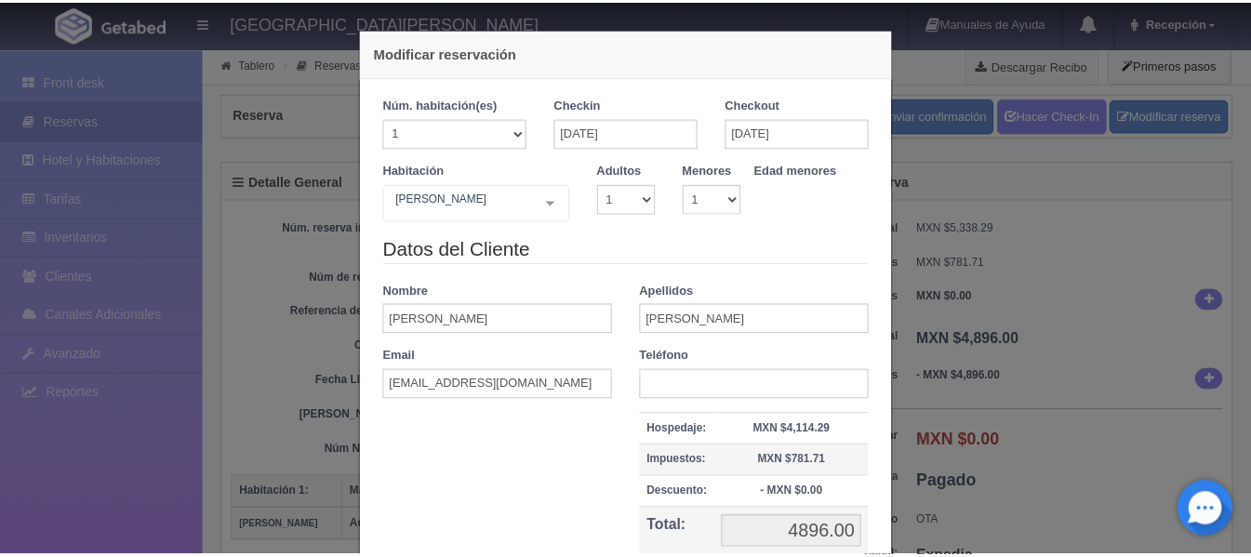
scroll to position [180, 0]
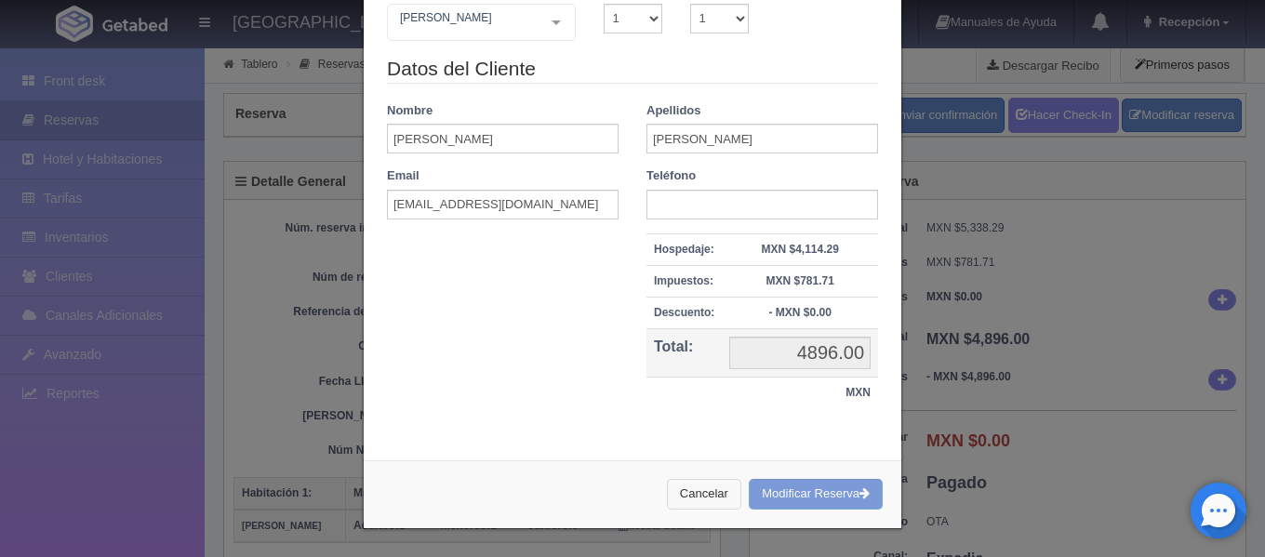
click at [696, 498] on button "Cancelar" at bounding box center [704, 494] width 74 height 31
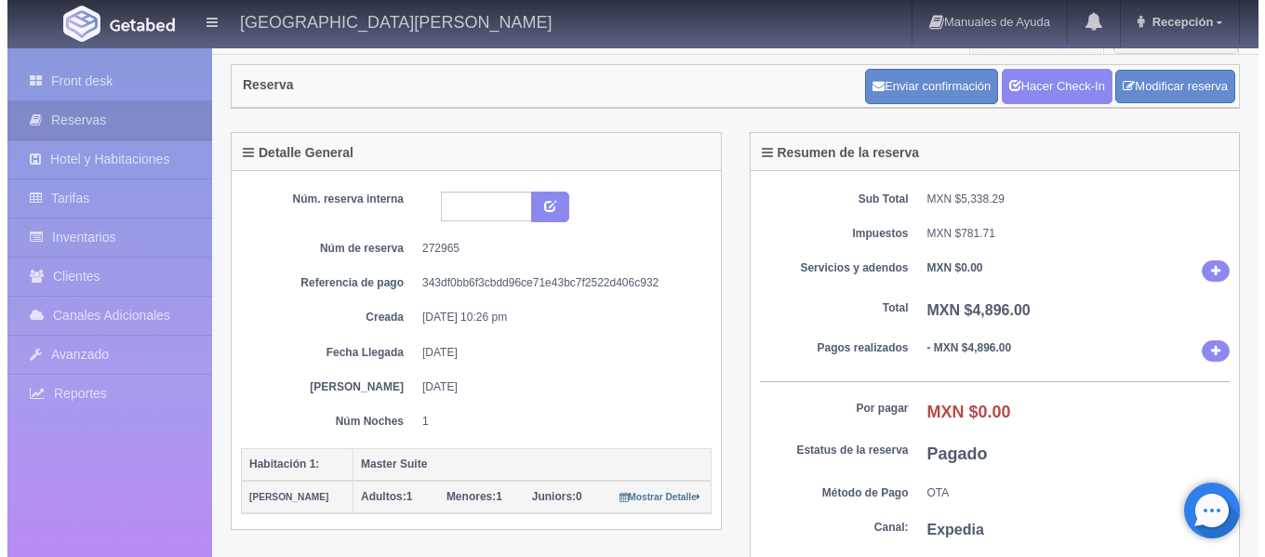
scroll to position [0, 0]
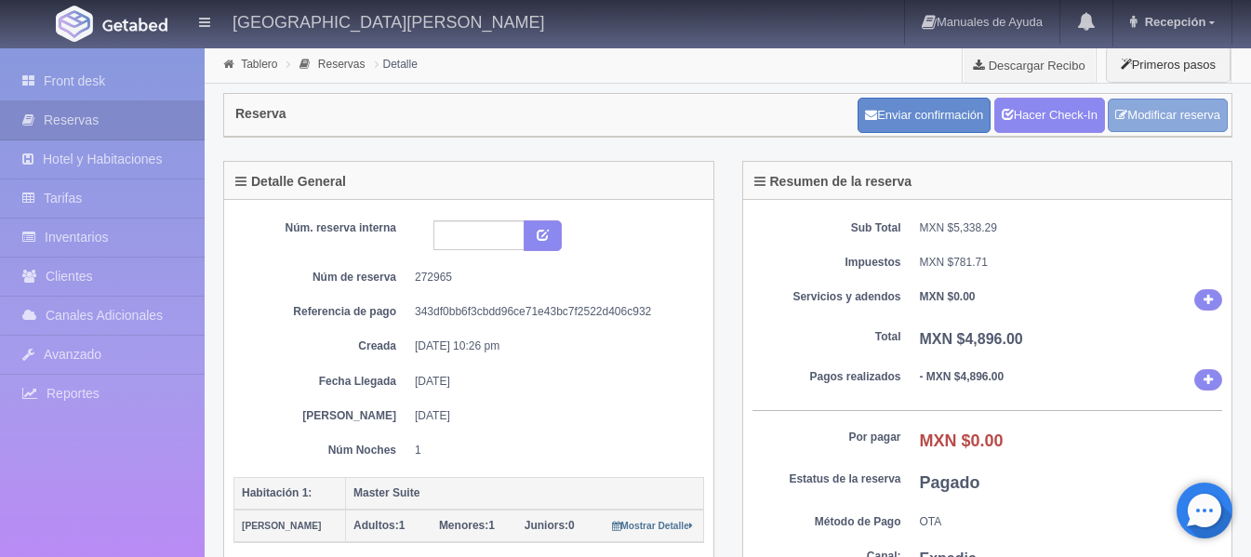
click at [1146, 121] on link "Modificar reserva" at bounding box center [1168, 116] width 120 height 34
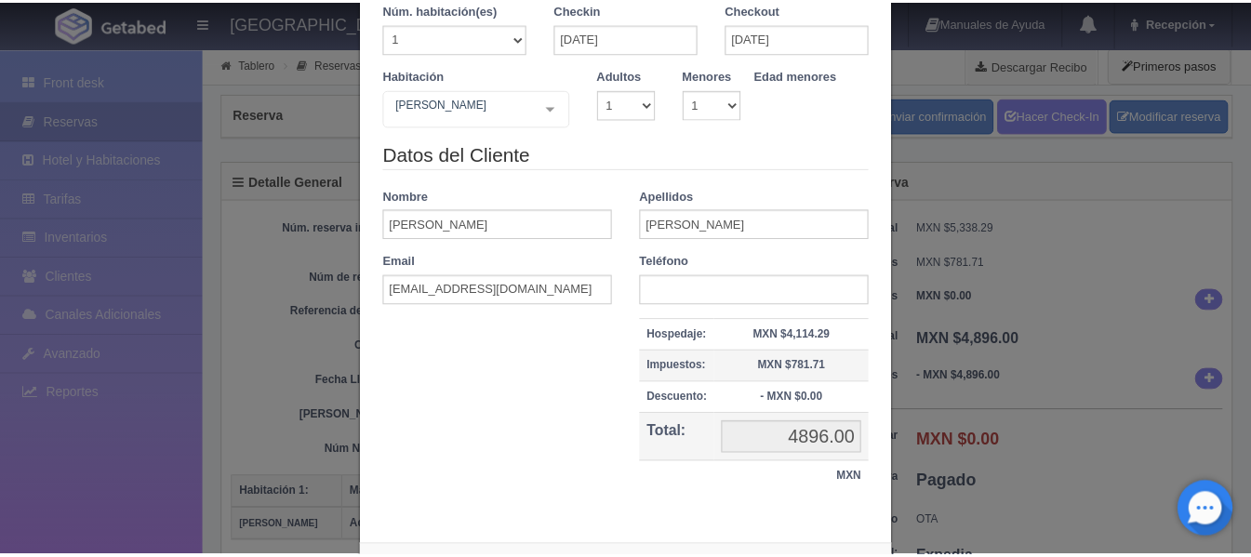
scroll to position [180, 0]
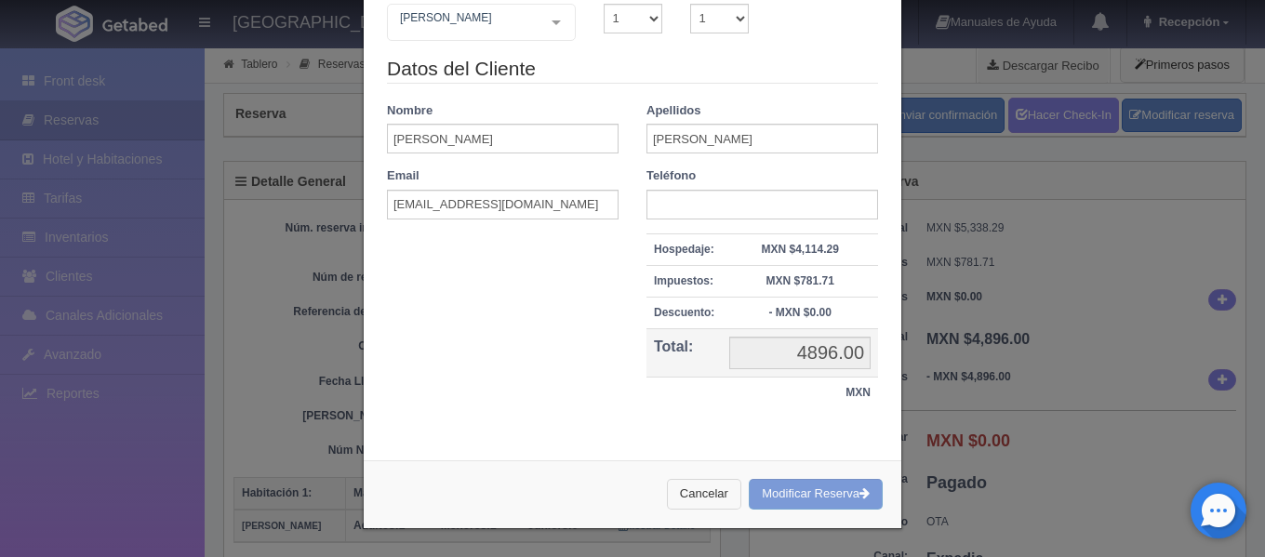
click at [699, 486] on button "Cancelar" at bounding box center [704, 494] width 74 height 31
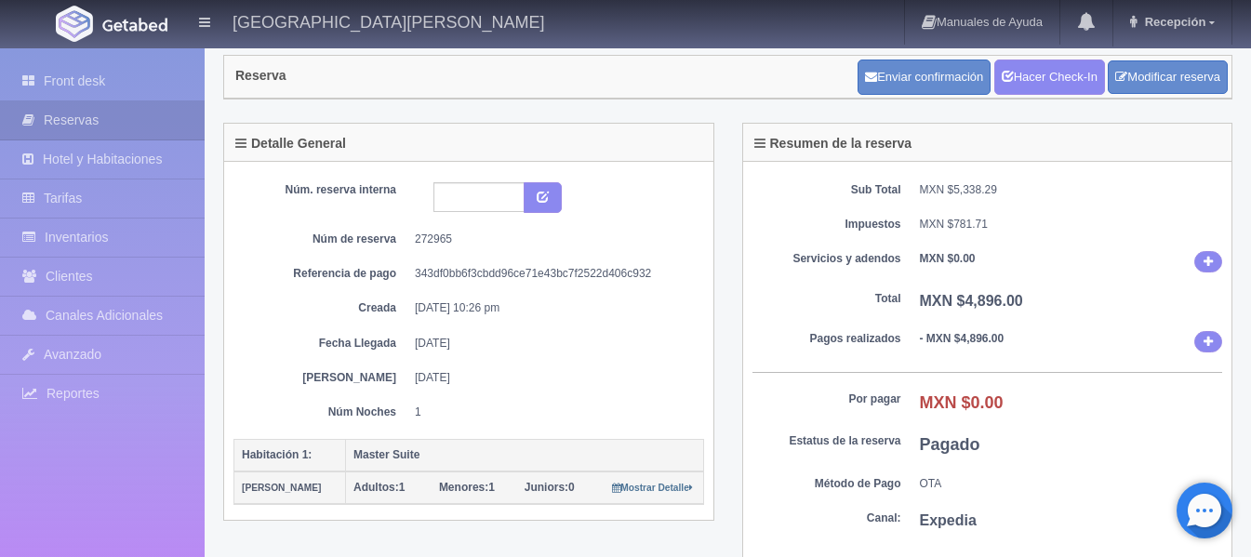
scroll to position [0, 0]
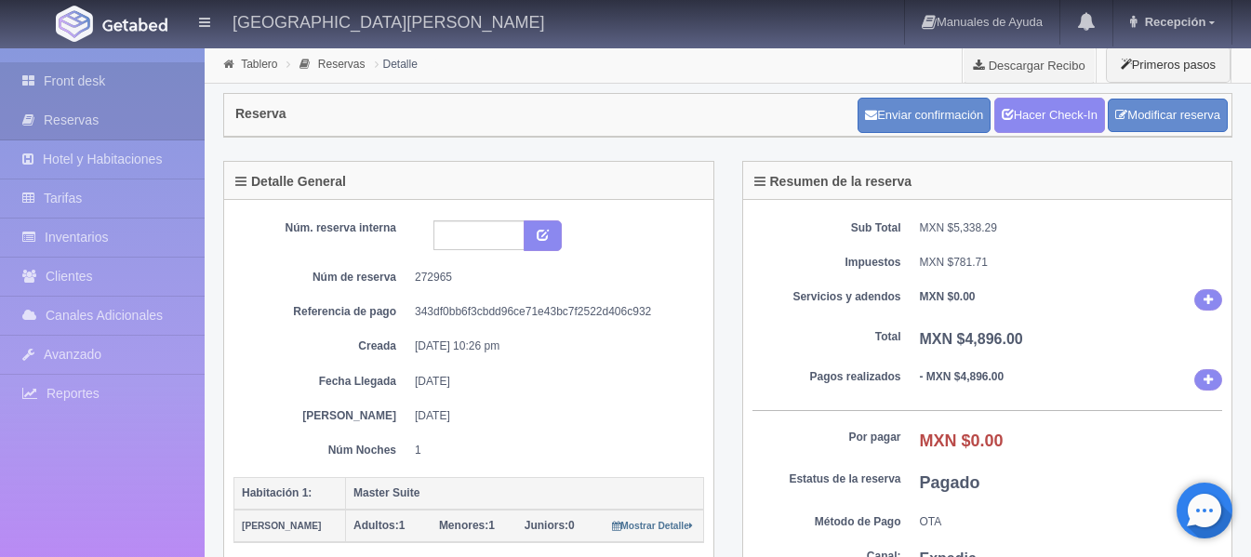
click at [68, 80] on link "Front desk" at bounding box center [102, 81] width 205 height 38
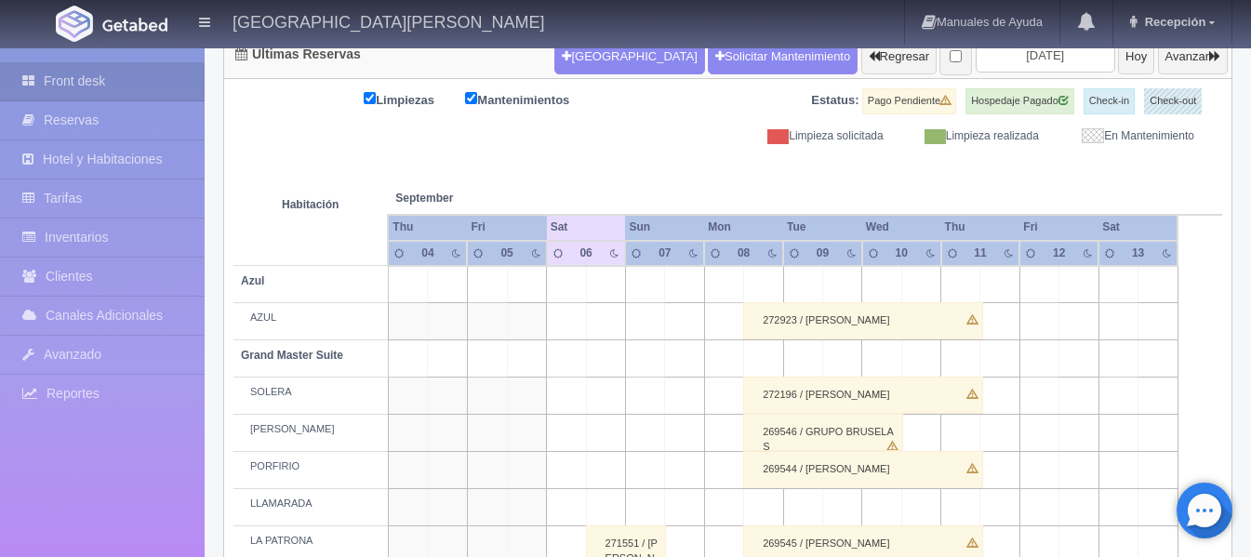
scroll to position [186, 0]
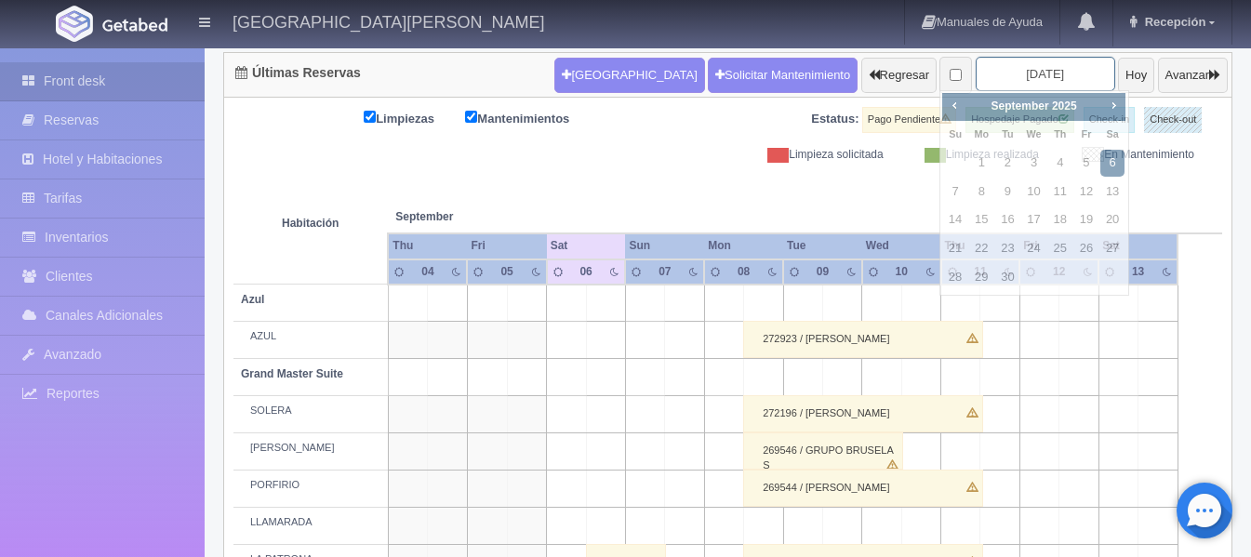
click at [1022, 66] on input "2025-09-06" at bounding box center [1046, 74] width 140 height 34
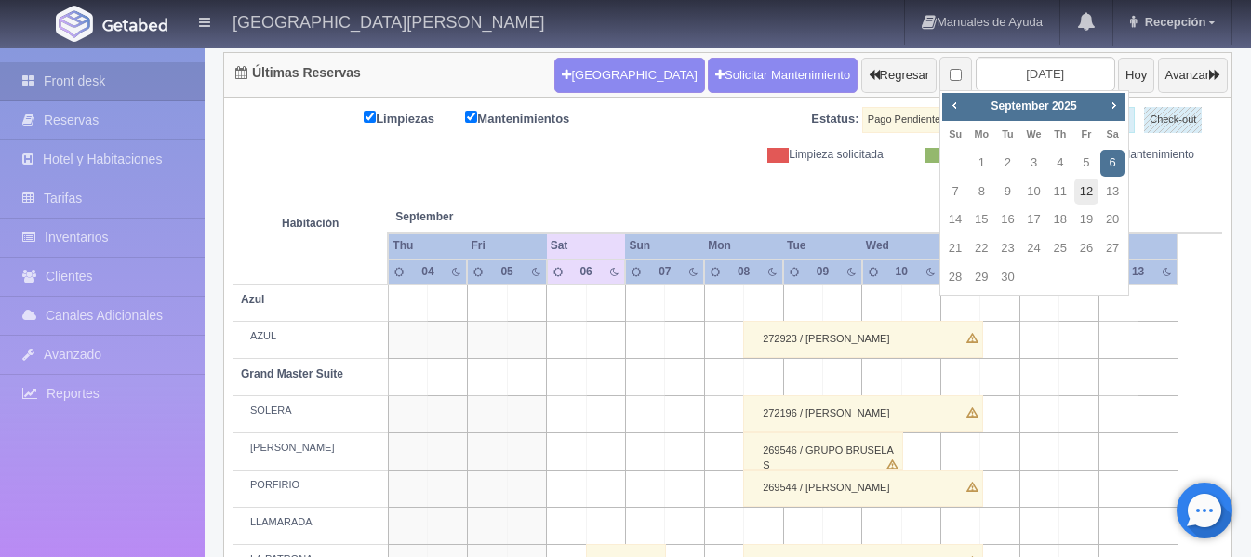
click at [1088, 189] on link "12" at bounding box center [1086, 192] width 24 height 27
type input "[DATE]"
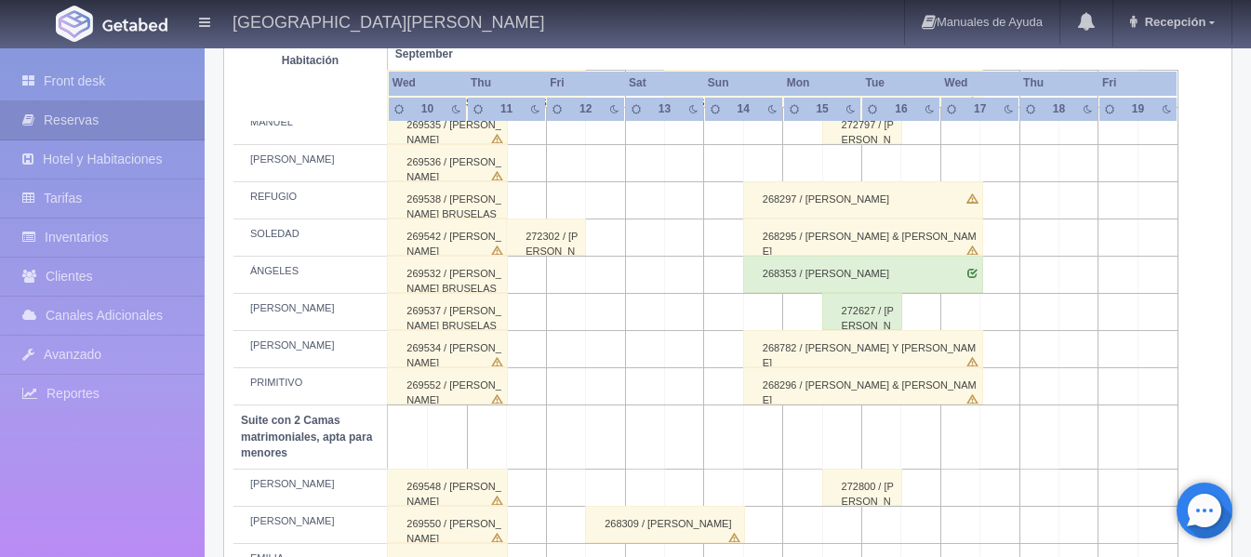
scroll to position [1188, 0]
